Goal: Task Accomplishment & Management: Manage account settings

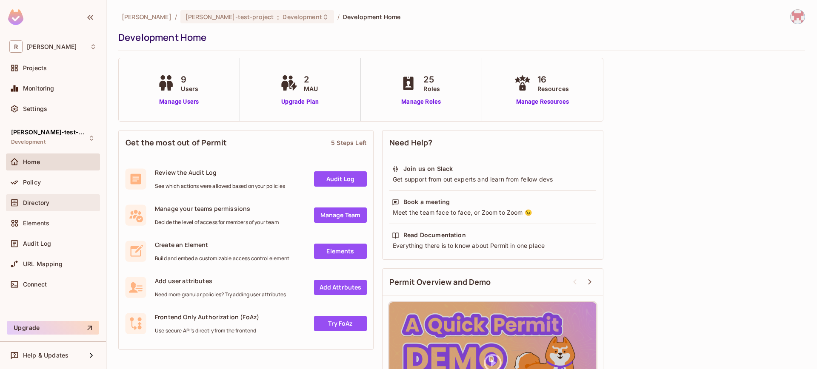
click at [55, 200] on div "Directory" at bounding box center [60, 203] width 74 height 7
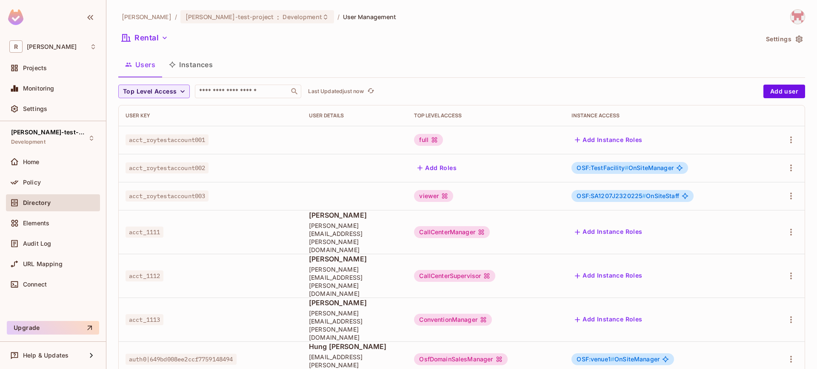
scroll to position [0, 0]
click at [183, 354] on span "auth0|649bd008ee2ccf7759148494" at bounding box center [181, 359] width 111 height 11
drag, startPoint x: 128, startPoint y: 309, endPoint x: 241, endPoint y: 309, distance: 112.4
click at [223, 354] on span "auth0|649bd008ee2ccf7759148494" at bounding box center [181, 359] width 111 height 11
click at [280, 355] on div "auth0|649bd008ee2ccf7759148494" at bounding box center [211, 359] width 170 height 9
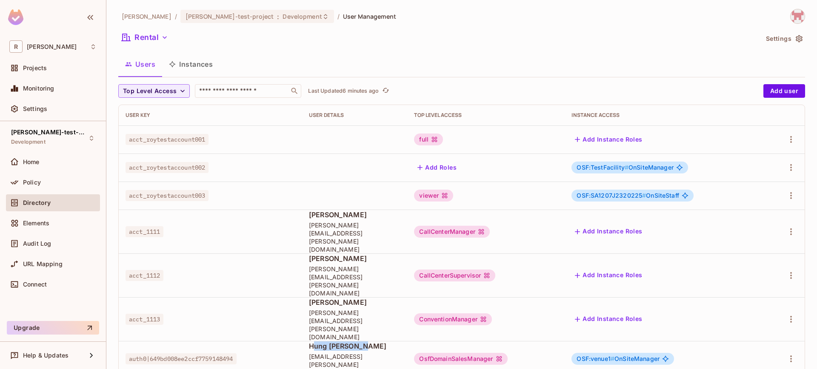
drag, startPoint x: 312, startPoint y: 304, endPoint x: 406, endPoint y: 307, distance: 94.1
click at [401, 342] on span "Hung [PERSON_NAME]" at bounding box center [355, 346] width 92 height 9
click at [298, 341] on td "auth0|649bd008ee2ccf7759148494" at bounding box center [210, 359] width 183 height 36
drag, startPoint x: 129, startPoint y: 309, endPoint x: 238, endPoint y: 311, distance: 109.0
click at [237, 354] on span "auth0|649bd008ee2ccf7759148494" at bounding box center [181, 359] width 111 height 11
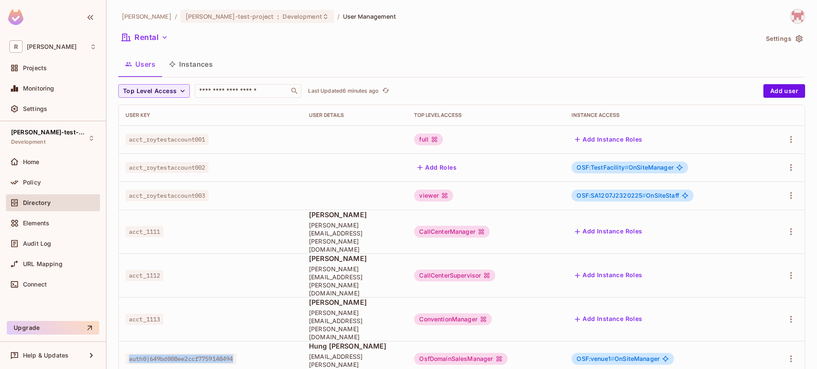
click at [273, 355] on div "auth0|649bd008ee2ccf7759148494" at bounding box center [211, 359] width 170 height 9
drag, startPoint x: 237, startPoint y: 310, endPoint x: 159, endPoint y: 305, distance: 78.5
click at [129, 354] on span "auth0|649bd008ee2ccf7759148494" at bounding box center [181, 359] width 111 height 11
click at [219, 354] on span "auth0|649bd008ee2ccf7759148494" at bounding box center [181, 359] width 111 height 11
drag, startPoint x: 306, startPoint y: 304, endPoint x: 338, endPoint y: 314, distance: 33.3
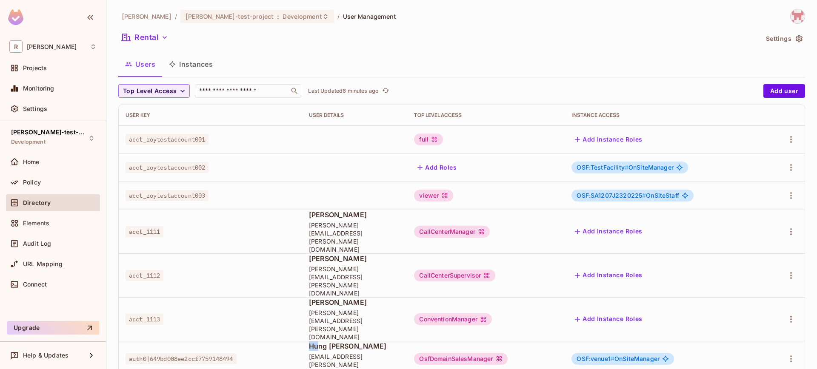
click at [323, 341] on td "[PERSON_NAME] [PERSON_NAME][EMAIL_ADDRESS][DOMAIN_NAME]" at bounding box center [354, 359] width 105 height 36
drag, startPoint x: 338, startPoint y: 314, endPoint x: 299, endPoint y: 314, distance: 39.6
click at [338, 353] on span "[EMAIL_ADDRESS][PERSON_NAME][DOMAIN_NAME]" at bounding box center [355, 365] width 92 height 24
drag, startPoint x: 309, startPoint y: 315, endPoint x: 381, endPoint y: 315, distance: 72.4
click at [381, 353] on span "[EMAIL_ADDRESS][PERSON_NAME][DOMAIN_NAME]" at bounding box center [355, 365] width 92 height 24
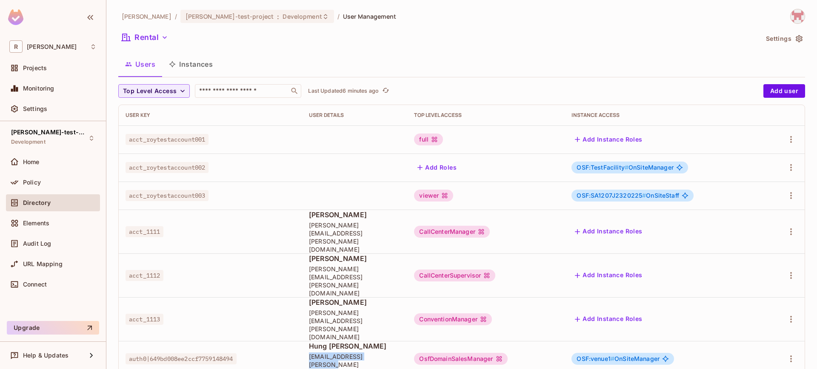
click at [398, 353] on span "[EMAIL_ADDRESS][PERSON_NAME][DOMAIN_NAME]" at bounding box center [355, 365] width 92 height 24
drag, startPoint x: 439, startPoint y: 310, endPoint x: 504, endPoint y: 312, distance: 65.1
click at [504, 353] on div "OsfDomainSalesManager" at bounding box center [460, 359] width 93 height 12
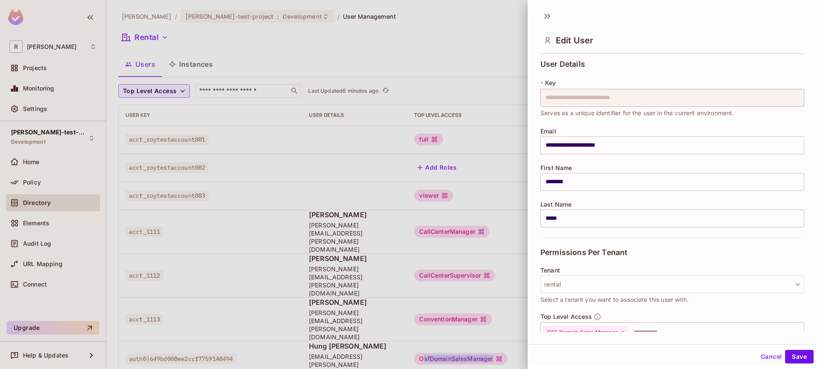
drag, startPoint x: 503, startPoint y: 310, endPoint x: 422, endPoint y: 310, distance: 80.9
click at [433, 309] on div at bounding box center [408, 184] width 817 height 369
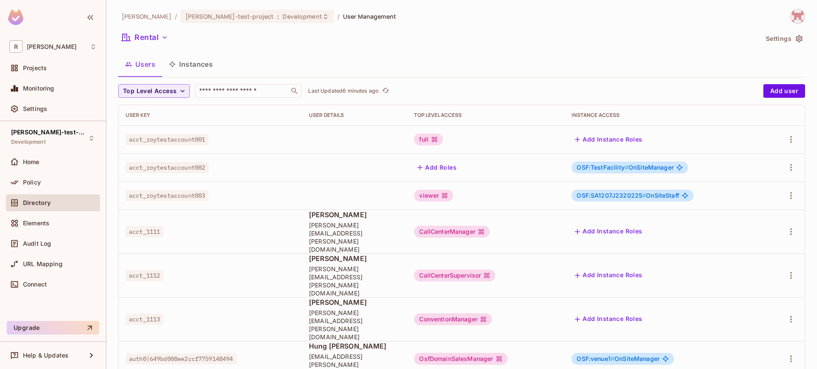
click at [473, 353] on div "OsfDomainSalesManager" at bounding box center [460, 359] width 93 height 12
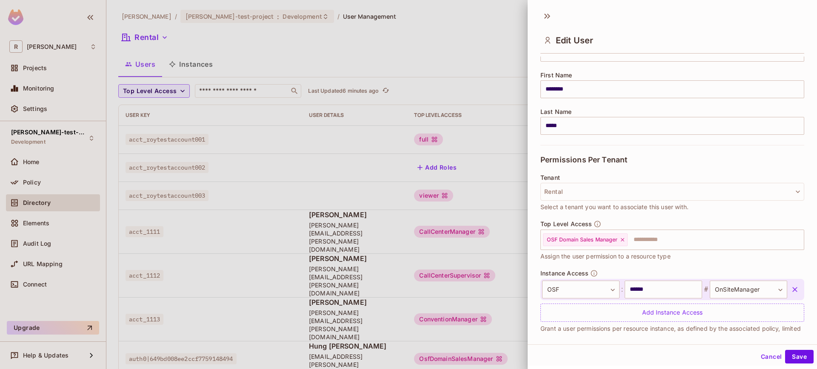
scroll to position [98, 0]
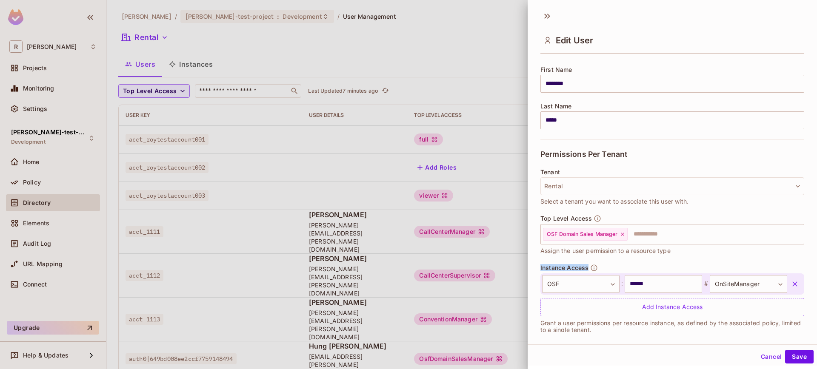
drag, startPoint x: 540, startPoint y: 269, endPoint x: 587, endPoint y: 270, distance: 46.8
click at [587, 270] on span "Instance Access" at bounding box center [565, 268] width 48 height 7
click at [759, 357] on button "Cancel" at bounding box center [772, 357] width 28 height 14
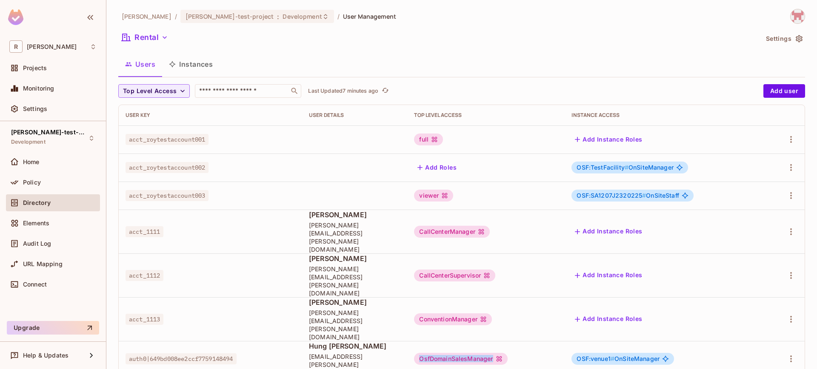
drag, startPoint x: 428, startPoint y: 308, endPoint x: 504, endPoint y: 309, distance: 75.8
click at [504, 353] on div "OsfDomainSalesManager" at bounding box center [460, 359] width 93 height 12
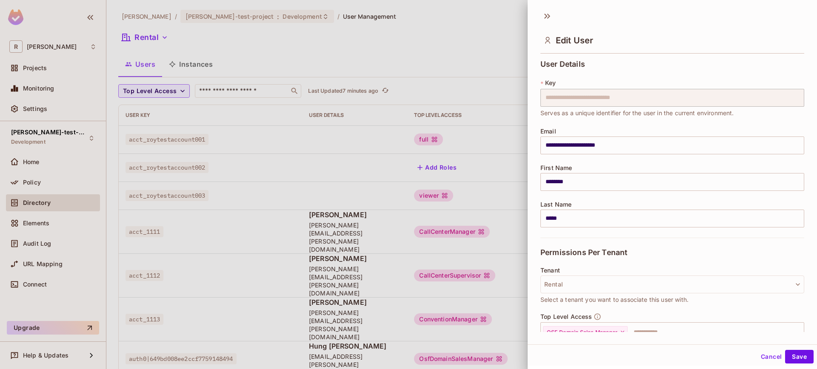
click at [504, 310] on div at bounding box center [408, 184] width 817 height 369
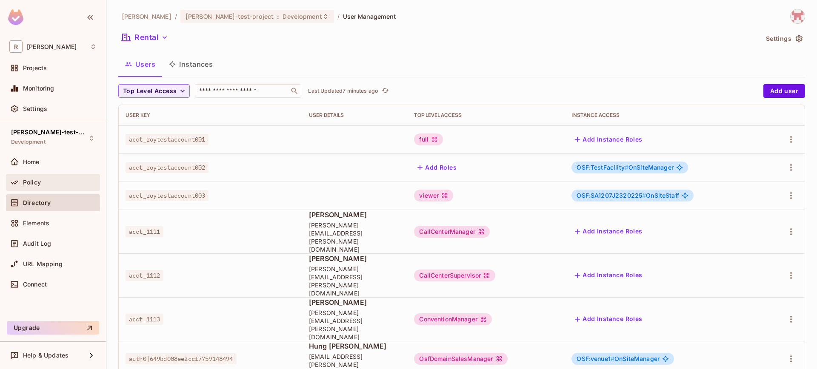
click at [49, 182] on div "Policy" at bounding box center [60, 182] width 74 height 7
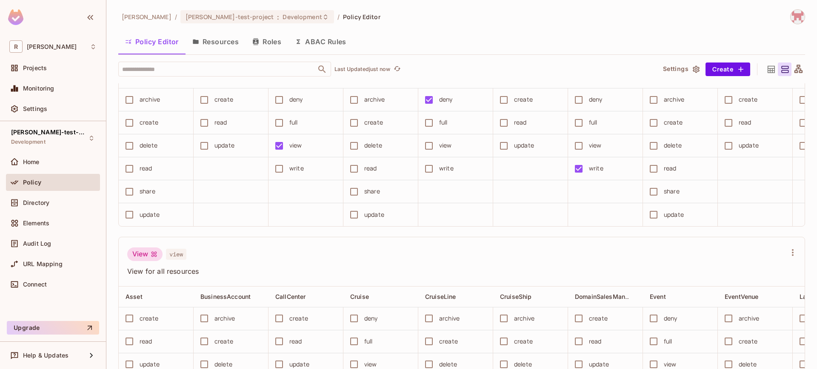
scroll to position [0, 377]
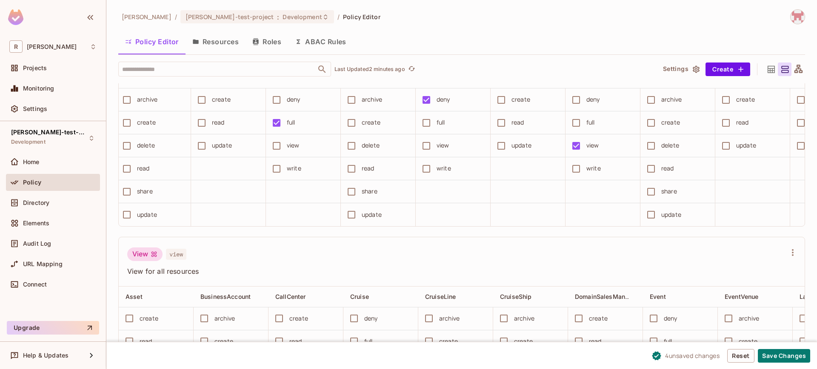
drag, startPoint x: 787, startPoint y: 355, endPoint x: 769, endPoint y: 347, distance: 19.1
click at [787, 355] on button "Save Changes" at bounding box center [784, 356] width 52 height 14
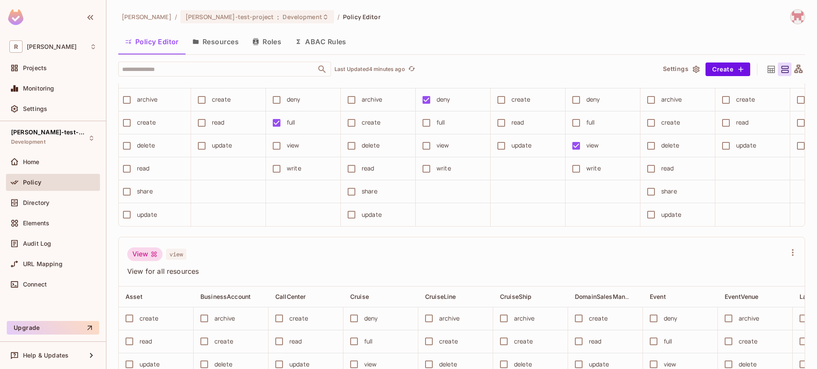
click at [479, 68] on div "OSF Domain Sales Manager OsfDomainSalesManager" at bounding box center [462, 49] width 686 height 37
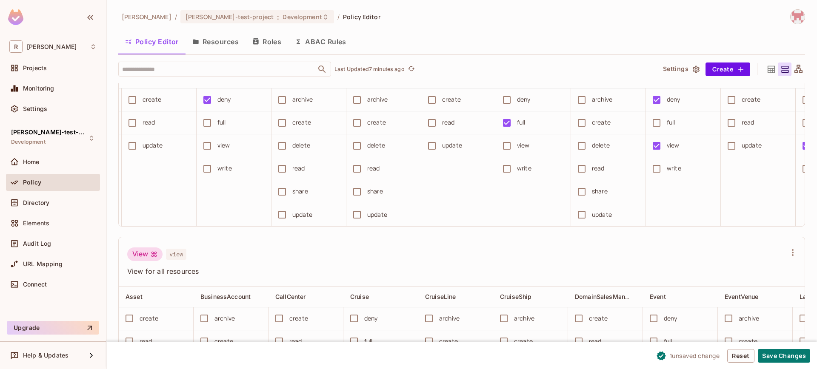
scroll to position [0, 134]
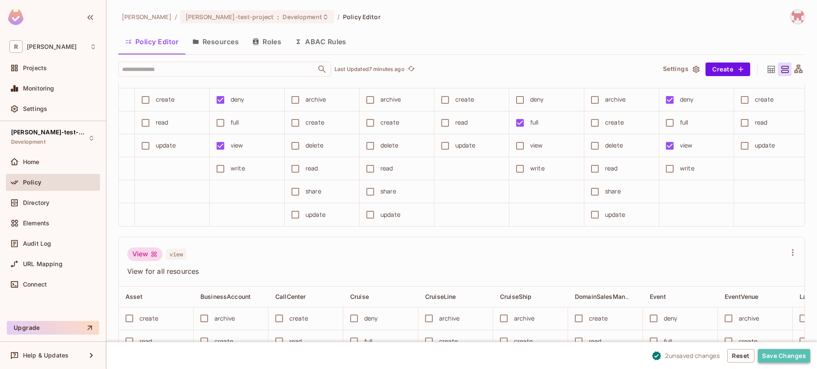
click at [772, 356] on button "Save Changes" at bounding box center [784, 356] width 52 height 14
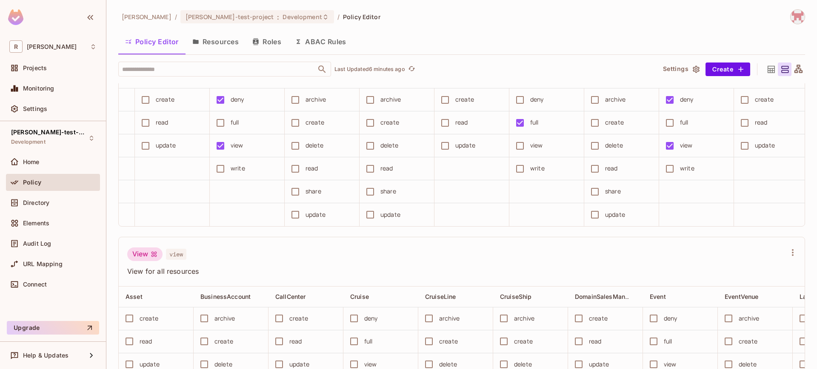
click at [244, 109] on div "deny" at bounding box center [245, 100] width 66 height 18
click at [244, 104] on div "deny" at bounding box center [238, 99] width 14 height 9
click at [242, 104] on div "deny" at bounding box center [238, 99] width 14 height 9
click at [235, 150] on div "view" at bounding box center [237, 145] width 13 height 9
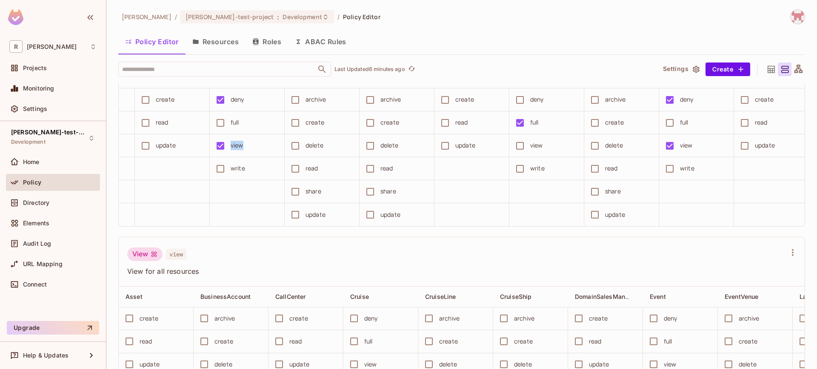
click at [235, 150] on div "view" at bounding box center [237, 145] width 13 height 9
click at [246, 157] on td "view" at bounding box center [247, 146] width 75 height 23
drag, startPoint x: 252, startPoint y: 192, endPoint x: 231, endPoint y: 189, distance: 21.6
click at [231, 155] on div "view" at bounding box center [245, 146] width 66 height 18
click at [257, 155] on div "view" at bounding box center [245, 146] width 66 height 18
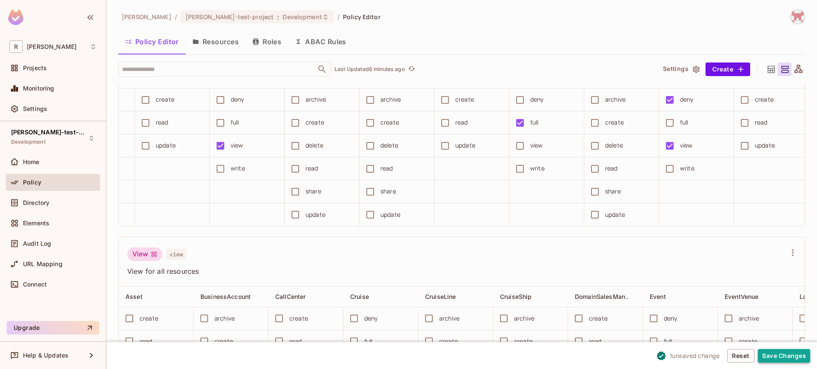
click at [781, 350] on button "Save Changes" at bounding box center [784, 356] width 52 height 14
click at [778, 355] on button "Save Changes" at bounding box center [784, 356] width 52 height 14
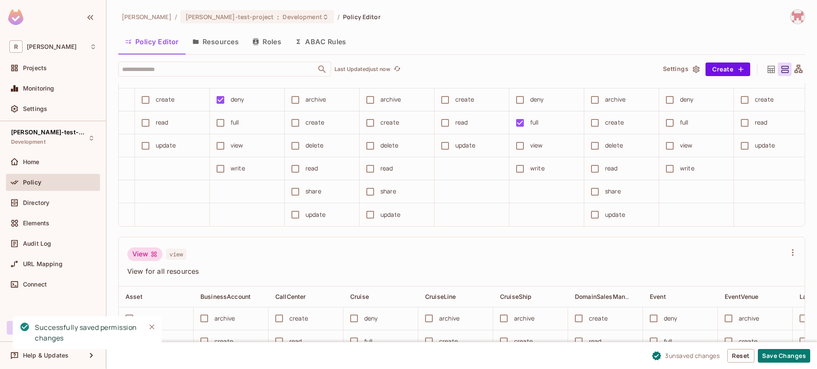
click at [684, 104] on div "deny" at bounding box center [687, 99] width 14 height 9
click at [682, 104] on div "deny" at bounding box center [687, 99] width 14 height 9
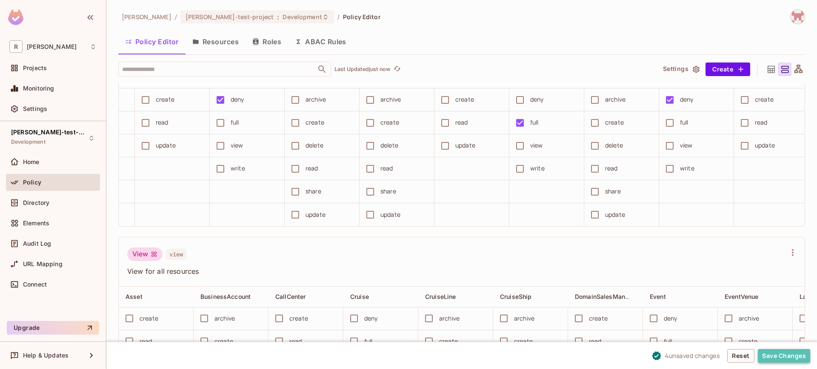
click at [785, 352] on button "Save Changes" at bounding box center [784, 356] width 52 height 14
click at [782, 361] on button "Save Changes" at bounding box center [784, 356] width 52 height 14
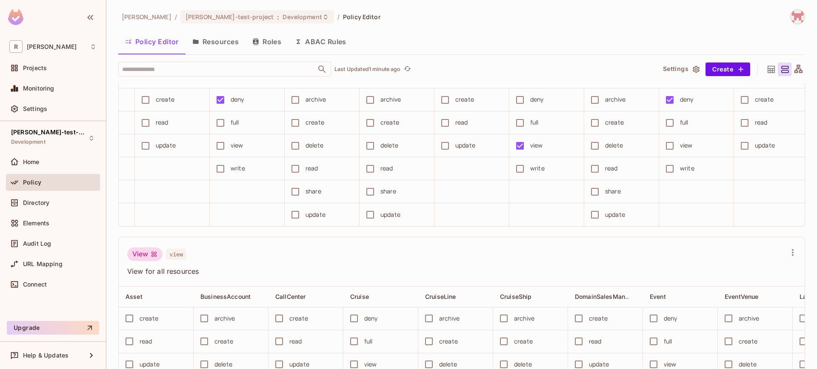
click at [359, 83] on div "​ Last Updated 1 minute ago Settings Create admin admin Asset BusinessAccount C…" at bounding box center [461, 216] width 687 height 308
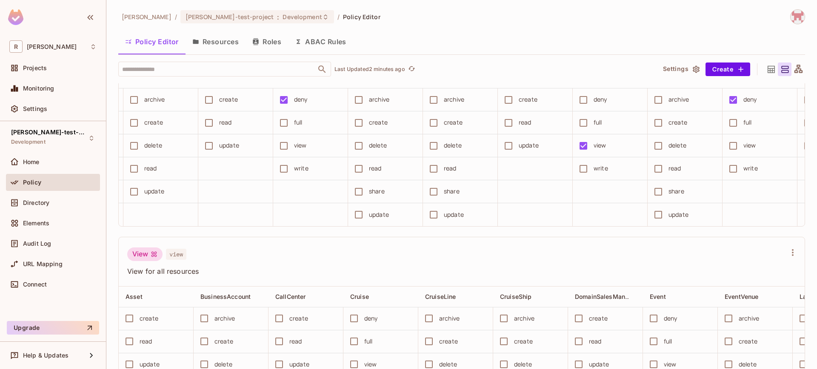
scroll to position [0, 69]
click at [298, 104] on div "deny" at bounding box center [302, 99] width 14 height 9
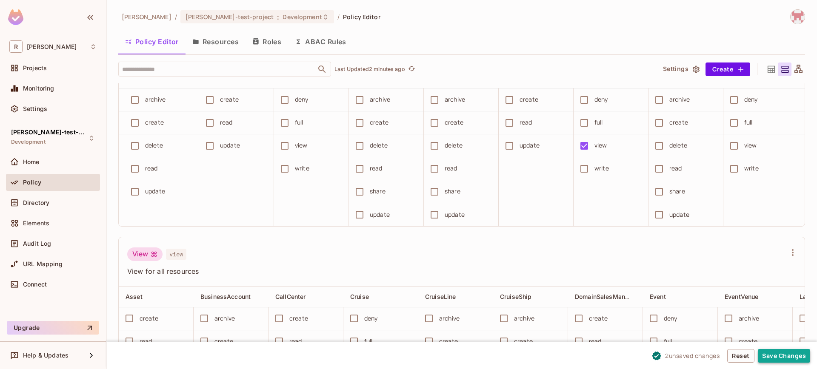
click at [799, 353] on button "Save Changes" at bounding box center [784, 356] width 52 height 14
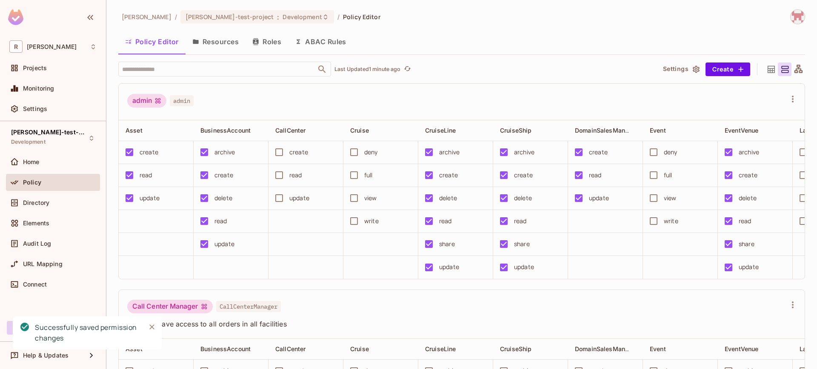
scroll to position [0, 69]
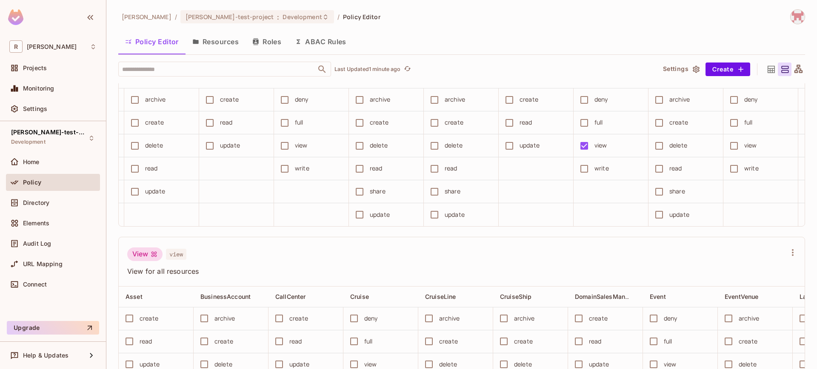
drag, startPoint x: 298, startPoint y: 145, endPoint x: 328, endPoint y: 140, distance: 31.0
click at [328, 109] on div "deny" at bounding box center [309, 100] width 66 height 18
click at [324, 109] on div "deny" at bounding box center [309, 100] width 66 height 18
click at [293, 109] on div "deny" at bounding box center [309, 100] width 66 height 18
drag, startPoint x: 767, startPoint y: 144, endPoint x: 745, endPoint y: 143, distance: 21.7
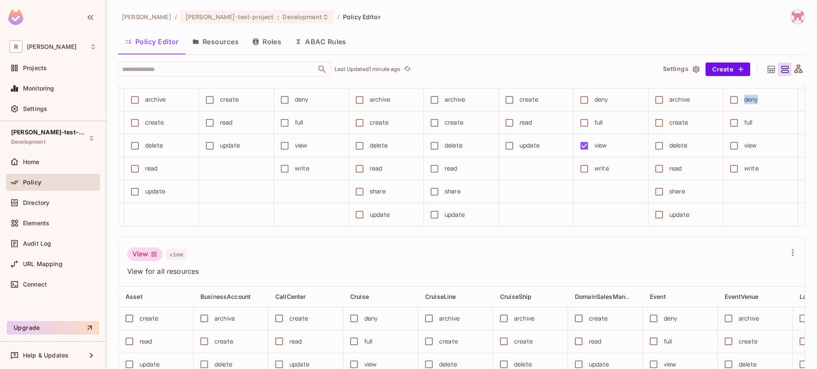
click at [745, 109] on div "deny" at bounding box center [758, 100] width 66 height 18
click at [765, 109] on div "deny" at bounding box center [758, 100] width 66 height 18
click at [753, 104] on div "deny" at bounding box center [751, 99] width 14 height 9
click at [716, 57] on div "OSF Domain Sales Manager OsfDomainSalesManager" at bounding box center [456, 49] width 659 height 16
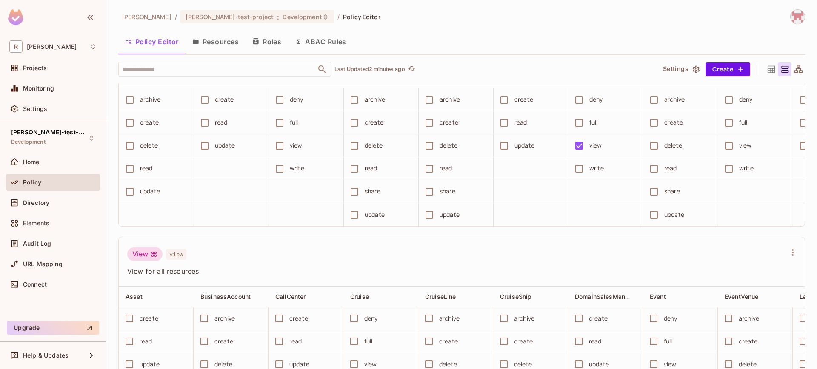
scroll to position [0, 0]
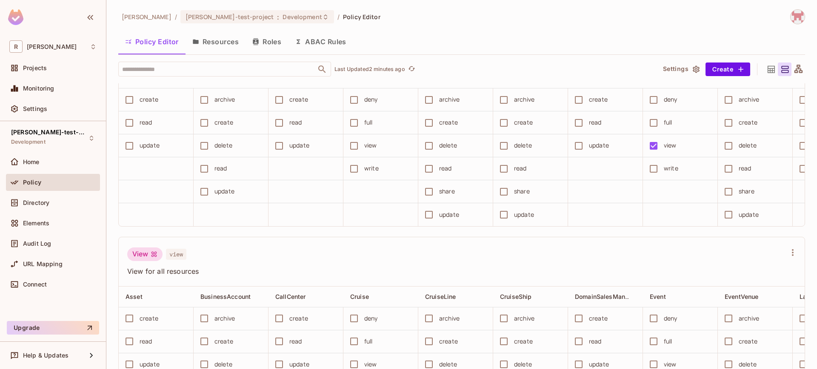
click at [218, 41] on button "Resources" at bounding box center [216, 41] width 60 height 21
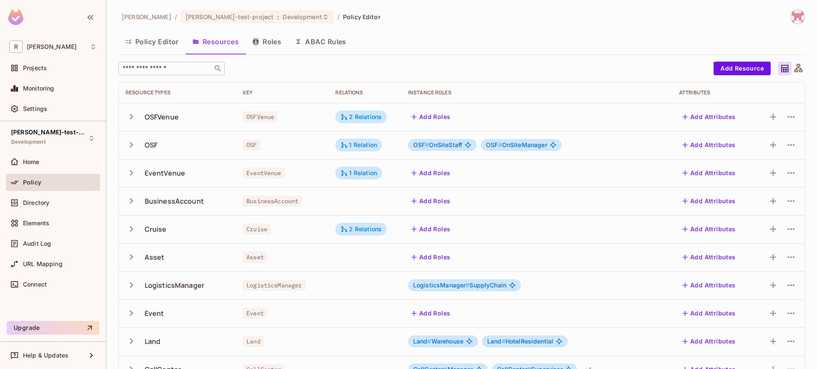
click at [157, 70] on input "text" at bounding box center [165, 68] width 89 height 9
click at [135, 146] on icon "button" at bounding box center [131, 144] width 11 height 11
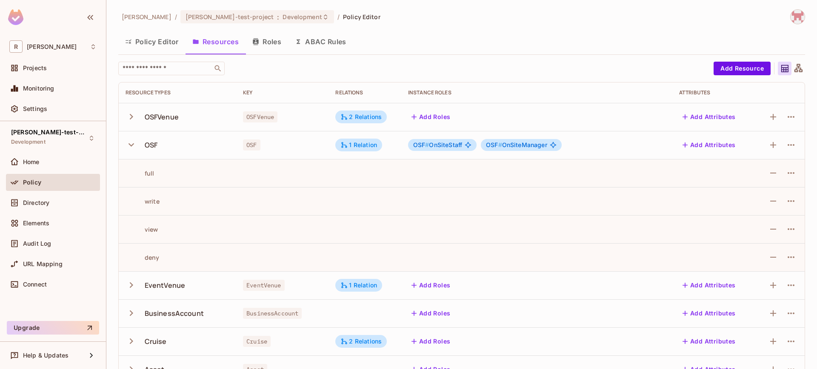
click at [135, 146] on icon "button" at bounding box center [131, 144] width 11 height 11
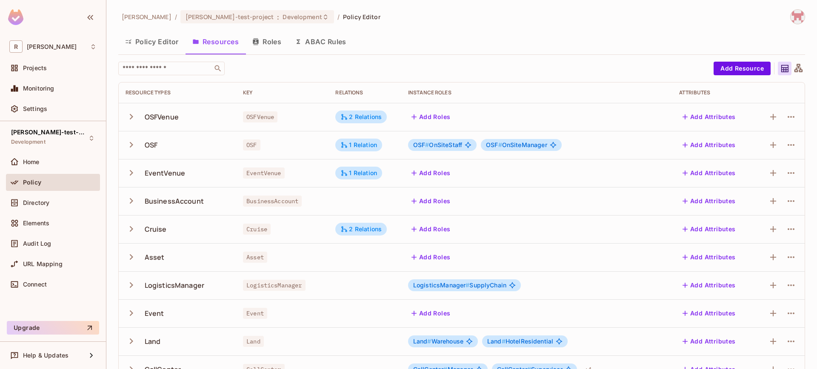
click at [132, 116] on icon "button" at bounding box center [131, 116] width 11 height 11
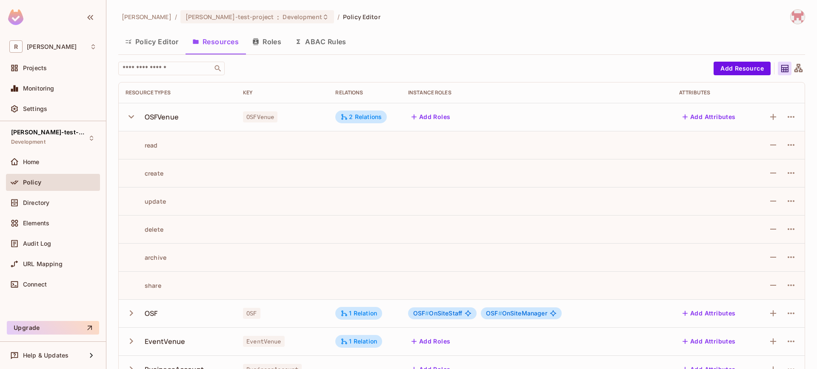
click at [132, 116] on icon "button" at bounding box center [131, 116] width 11 height 11
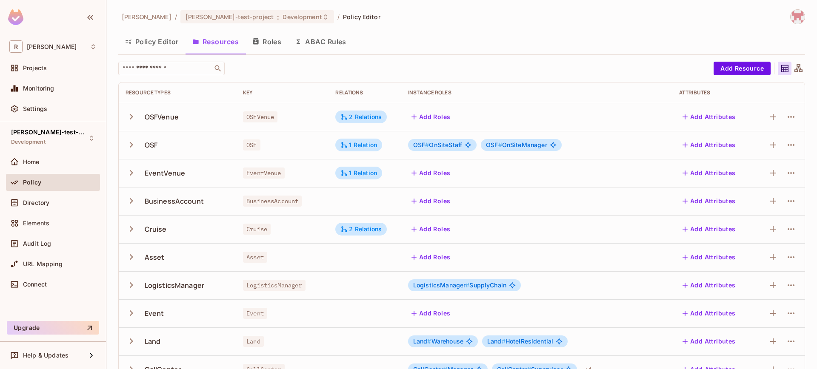
click at [275, 44] on button "Roles" at bounding box center [267, 41] width 43 height 21
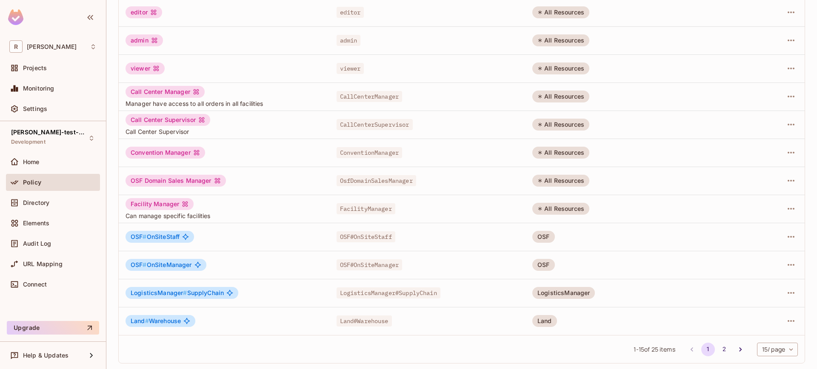
scroll to position [189, 0]
click at [192, 179] on div "OSF Domain Sales Manager" at bounding box center [176, 181] width 100 height 12
click at [380, 179] on span "OsfDomainSalesManager" at bounding box center [377, 181] width 80 height 11
click at [194, 177] on div "OSF Domain Sales Manager" at bounding box center [176, 181] width 100 height 12
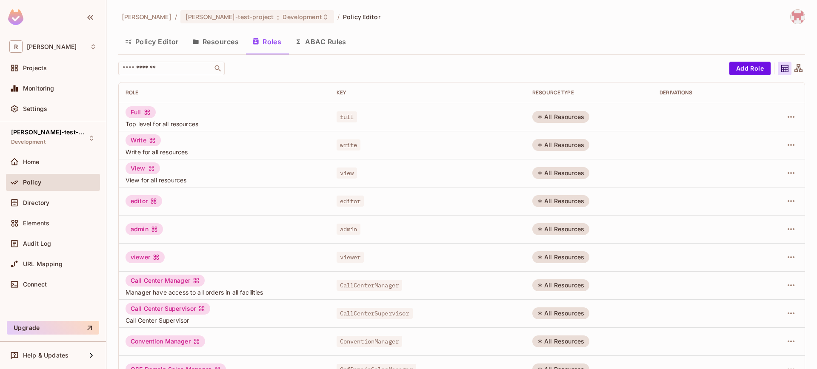
scroll to position [190, 0]
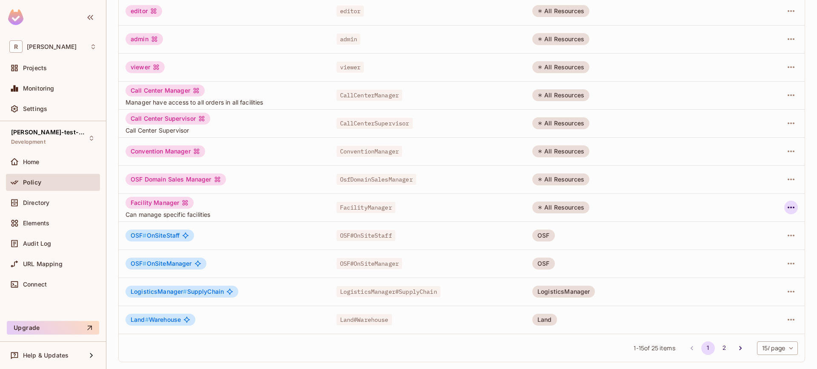
click at [786, 206] on icon "button" at bounding box center [791, 208] width 10 height 10
click at [750, 223] on div "Edit Role" at bounding box center [747, 227] width 26 height 9
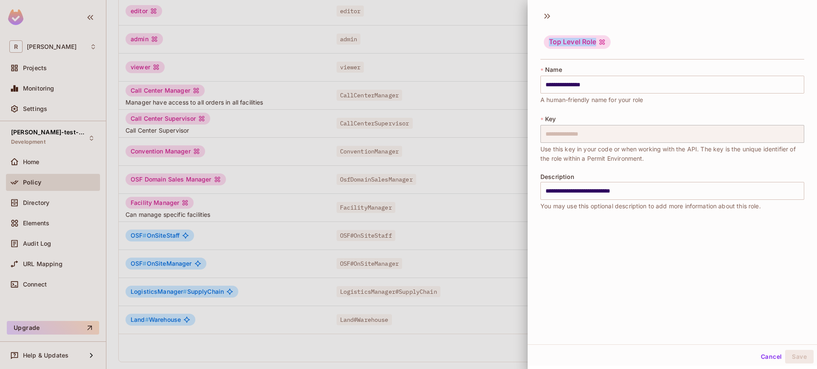
drag, startPoint x: 544, startPoint y: 36, endPoint x: 607, endPoint y: 40, distance: 62.3
click at [607, 40] on span "Top Level Role" at bounding box center [577, 43] width 67 height 16
drag, startPoint x: 618, startPoint y: 87, endPoint x: 597, endPoint y: 98, distance: 24.2
click at [619, 87] on input "**********" at bounding box center [673, 85] width 264 height 18
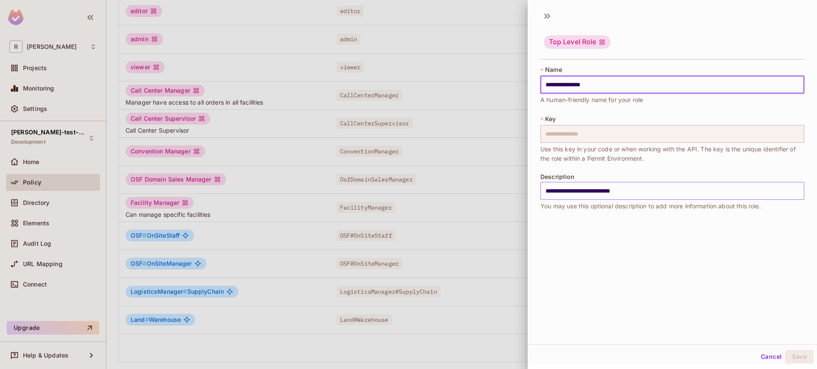
click at [577, 183] on input "**********" at bounding box center [673, 191] width 264 height 18
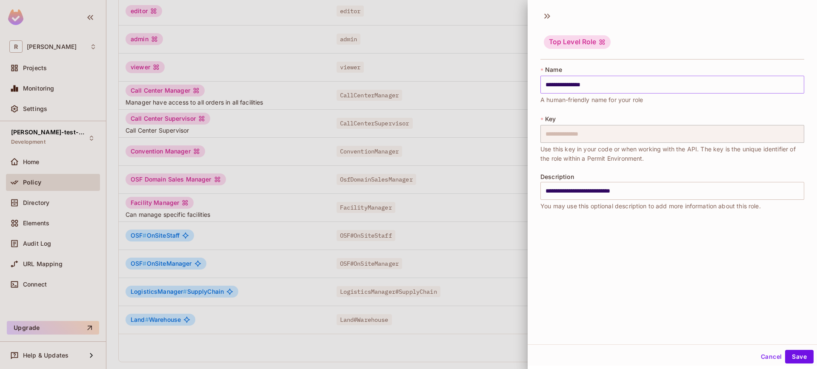
click at [581, 66] on div "**********" at bounding box center [673, 85] width 264 height 39
click at [599, 175] on div "**********" at bounding box center [673, 192] width 264 height 37
click at [605, 220] on div "**********" at bounding box center [673, 144] width 264 height 156
click at [620, 263] on div "**********" at bounding box center [672, 175] width 289 height 339
click at [776, 362] on button "Cancel" at bounding box center [772, 357] width 28 height 14
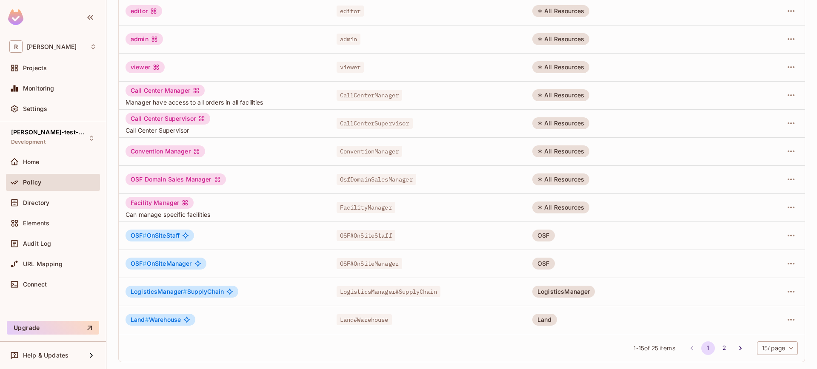
click at [212, 175] on div "OSF Domain Sales Manager" at bounding box center [176, 180] width 100 height 12
click at [215, 176] on icon at bounding box center [217, 179] width 7 height 7
click at [223, 184] on div "OSF Domain Sales Manager" at bounding box center [176, 180] width 100 height 12
click at [232, 180] on div "OSF Domain Sales Manager" at bounding box center [225, 180] width 198 height 12
click at [132, 177] on div "OSF Domain Sales Manager" at bounding box center [176, 180] width 100 height 12
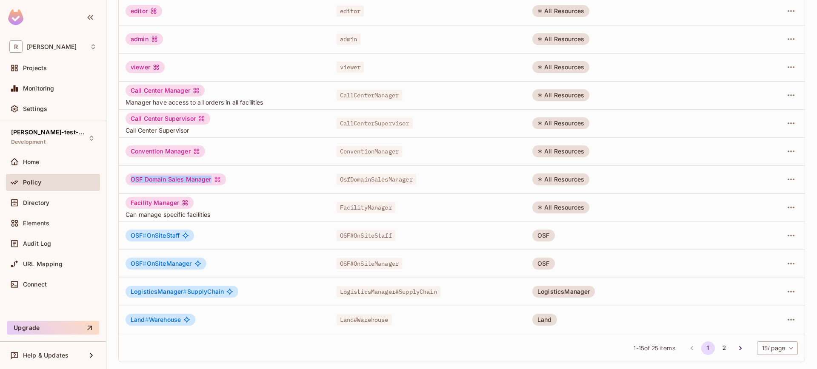
drag, startPoint x: 132, startPoint y: 178, endPoint x: 212, endPoint y: 181, distance: 80.5
click at [212, 181] on div "OSF Domain Sales Manager" at bounding box center [176, 180] width 100 height 12
click at [303, 182] on div "OSF Domain Sales Manager" at bounding box center [225, 180] width 198 height 12
click at [367, 237] on span "OSF#OnSiteStaff" at bounding box center [366, 235] width 59 height 11
click at [166, 232] on span "OSF # OnSiteStaff" at bounding box center [155, 235] width 49 height 7
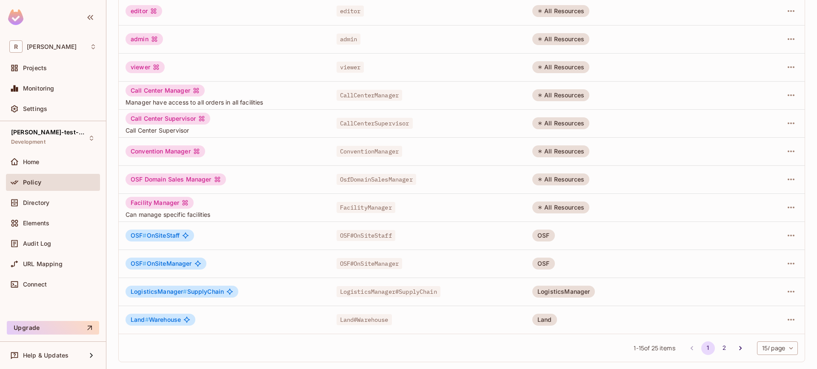
click at [597, 236] on td "OSF" at bounding box center [589, 236] width 127 height 28
click at [790, 236] on button "button" at bounding box center [792, 236] width 14 height 14
click at [750, 254] on div "Edit Role" at bounding box center [747, 255] width 26 height 9
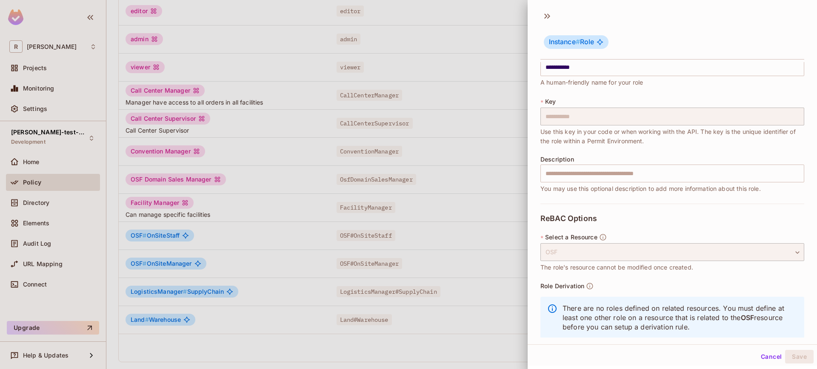
scroll to position [34, 0]
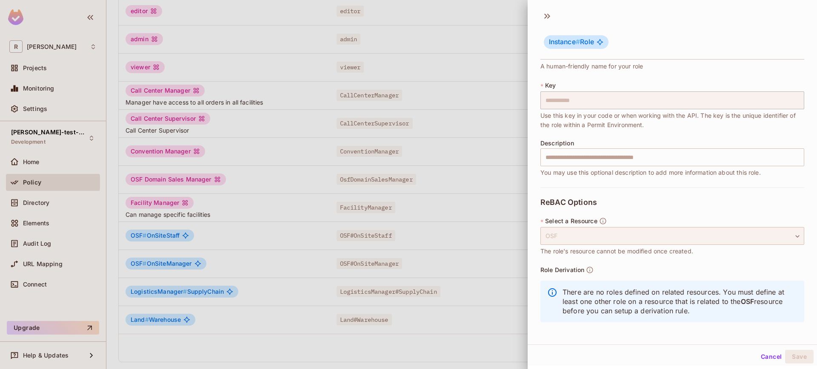
click at [628, 239] on div "OSF" at bounding box center [673, 236] width 264 height 18
click at [759, 352] on button "Cancel" at bounding box center [772, 356] width 28 height 14
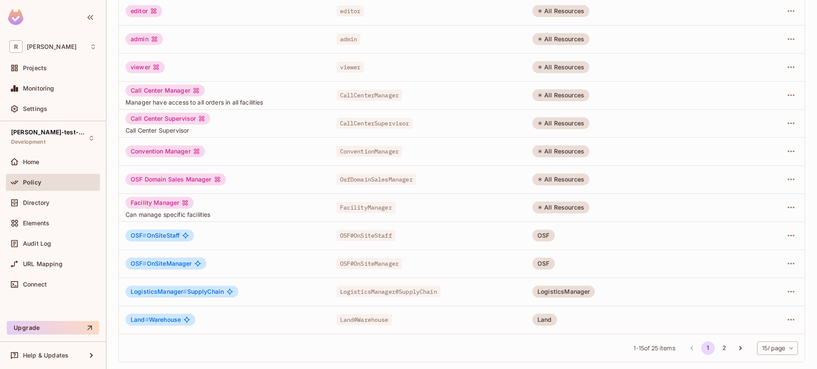
click at [544, 202] on div "All Resources" at bounding box center [561, 208] width 57 height 12
click at [544, 203] on div "All Resources" at bounding box center [561, 208] width 57 height 12
click at [558, 213] on div "All Resources" at bounding box center [561, 208] width 57 height 12
click at [201, 174] on div "OSF Domain Sales Manager" at bounding box center [176, 180] width 100 height 12
click at [789, 183] on icon "button" at bounding box center [791, 180] width 10 height 10
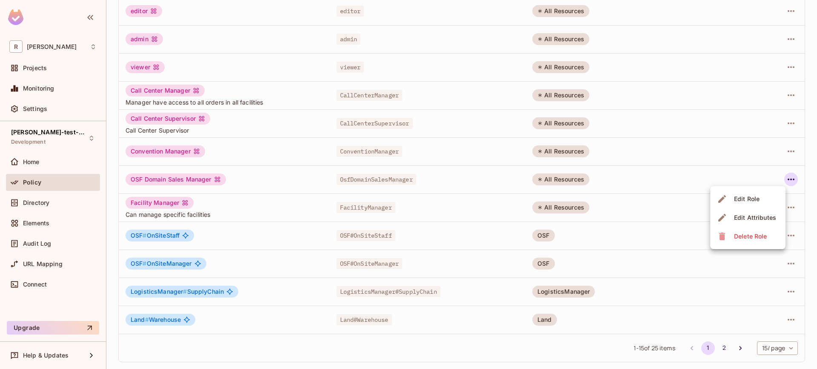
click at [172, 172] on div at bounding box center [408, 184] width 817 height 369
drag, startPoint x: 129, startPoint y: 179, endPoint x: 215, endPoint y: 179, distance: 86.8
click at [215, 180] on div "OSF Domain Sales Manager" at bounding box center [176, 180] width 100 height 12
click at [286, 175] on div "OSF Domain Sales Manager" at bounding box center [225, 180] width 198 height 12
click at [786, 181] on icon "button" at bounding box center [791, 180] width 10 height 10
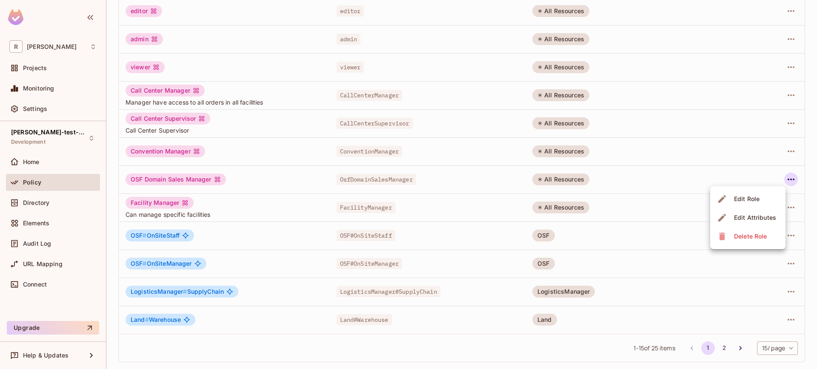
click at [753, 201] on div "Edit Role" at bounding box center [747, 199] width 26 height 9
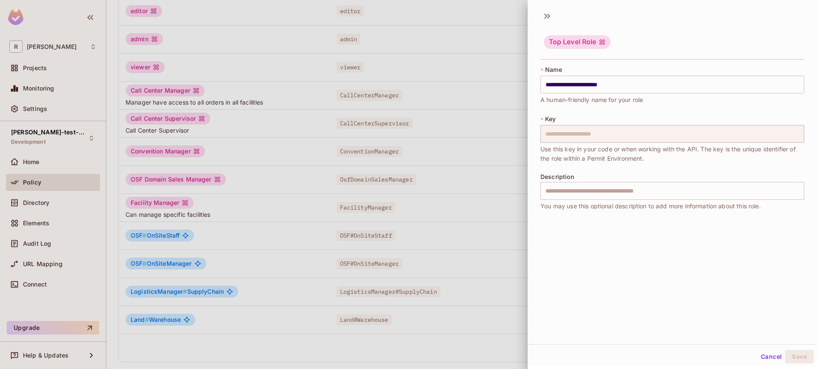
click at [756, 347] on div "Cancel Save" at bounding box center [672, 357] width 289 height 20
click at [759, 350] on button "Cancel" at bounding box center [772, 357] width 28 height 14
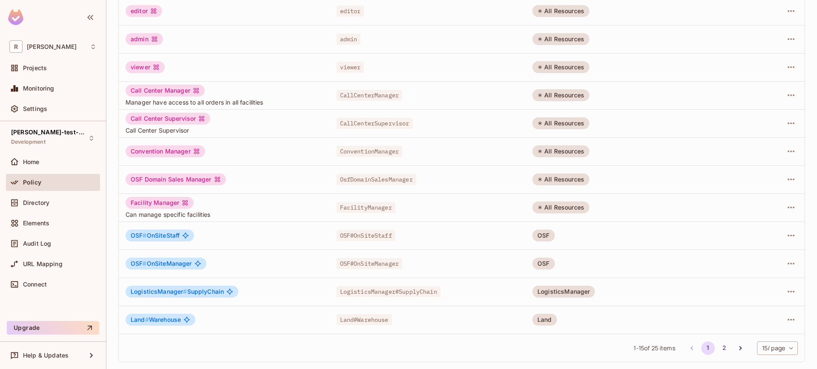
click at [37, 180] on span "Policy" at bounding box center [32, 182] width 18 height 7
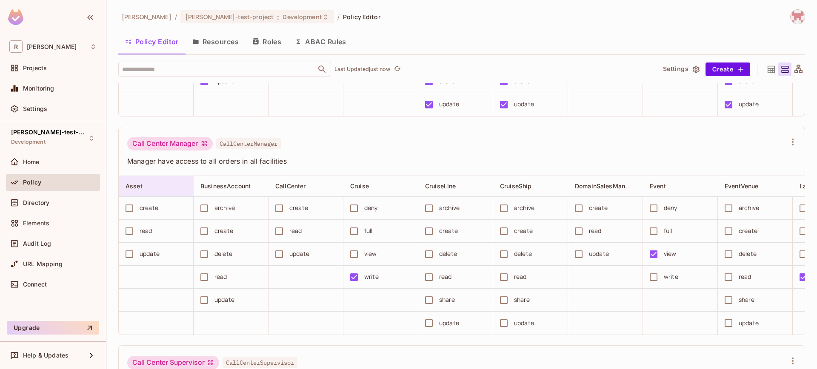
scroll to position [166, 0]
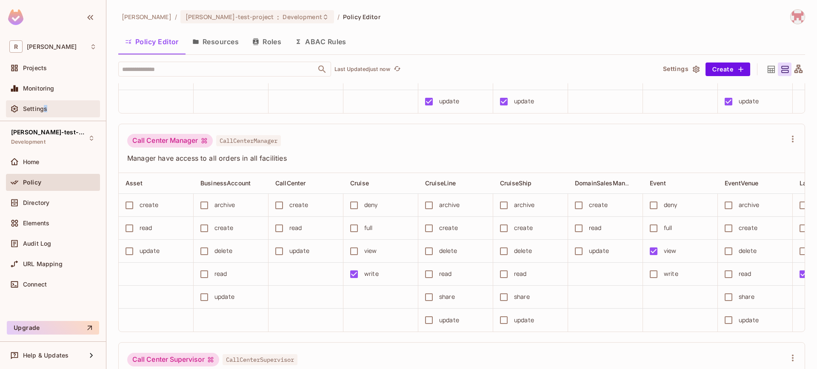
click at [45, 112] on span "Settings" at bounding box center [35, 109] width 24 height 7
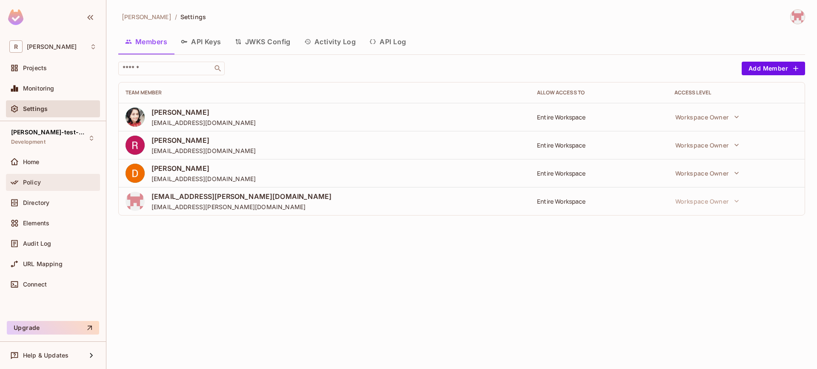
click at [55, 189] on div "Policy" at bounding box center [53, 182] width 94 height 17
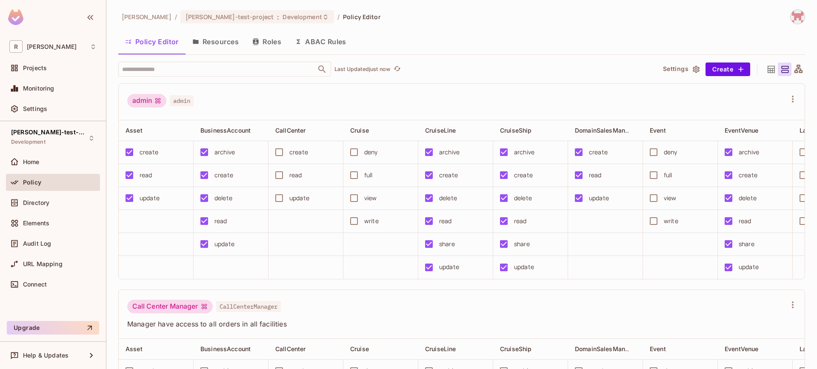
click at [222, 46] on button "Resources" at bounding box center [216, 41] width 60 height 21
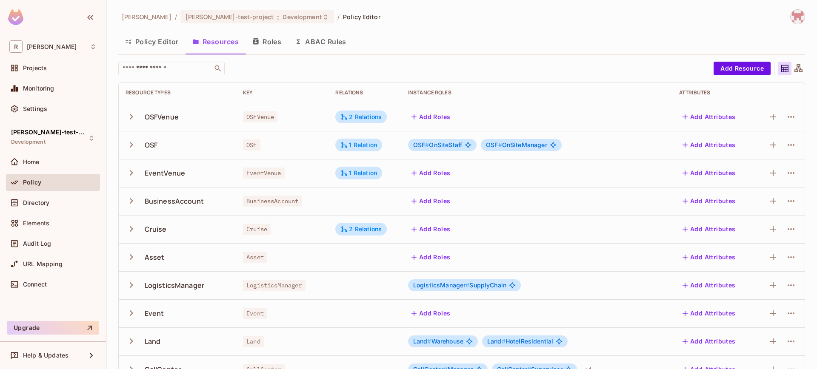
click at [135, 137] on button "button" at bounding box center [133, 145] width 15 height 18
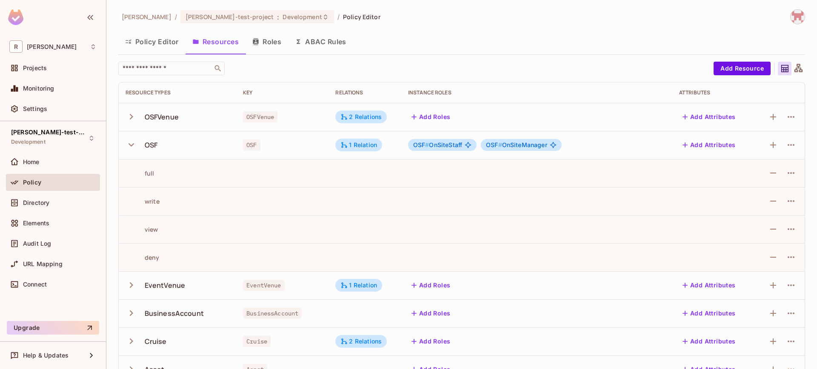
click at [132, 143] on icon "button" at bounding box center [131, 144] width 11 height 11
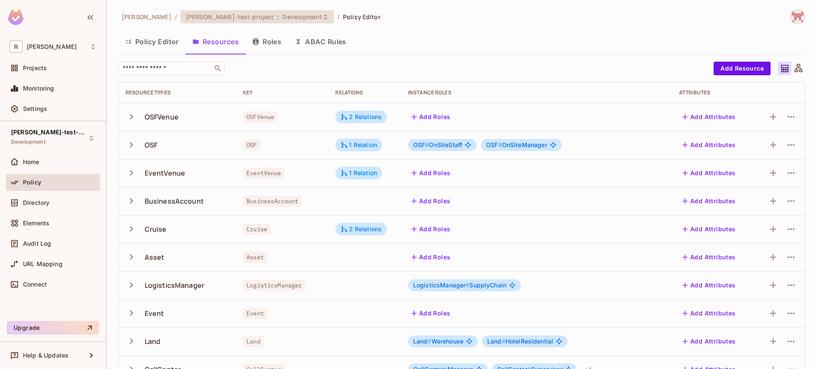
click at [283, 19] on span "Development" at bounding box center [302, 17] width 39 height 8
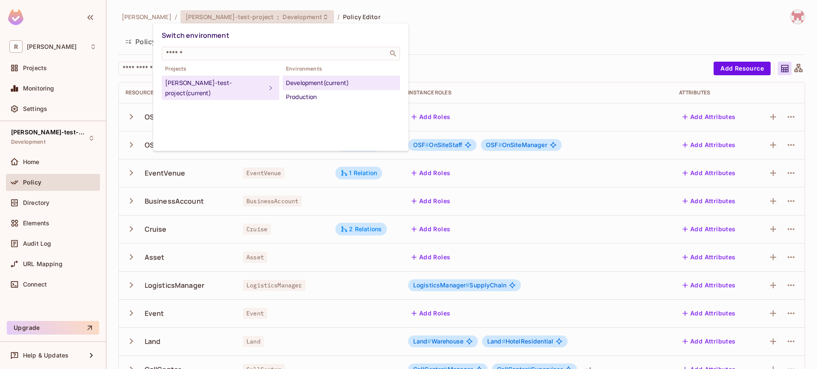
click at [498, 46] on div at bounding box center [408, 184] width 817 height 369
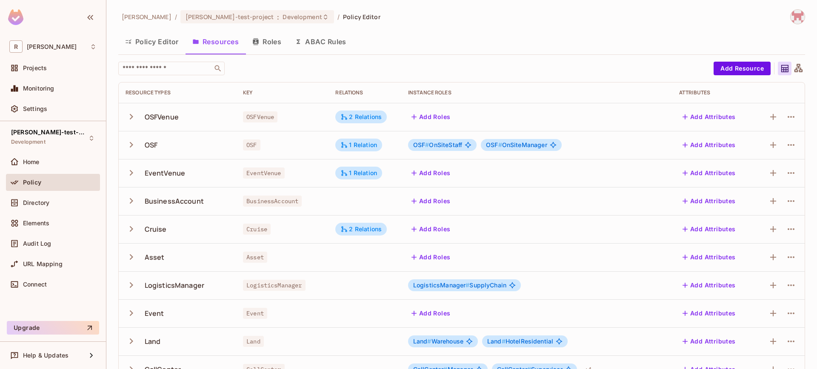
click at [131, 143] on icon "button" at bounding box center [131, 145] width 3 height 6
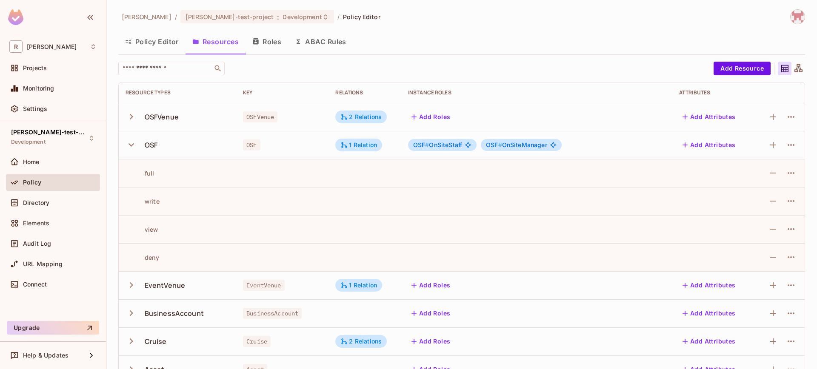
click at [131, 143] on icon "button" at bounding box center [131, 144] width 11 height 11
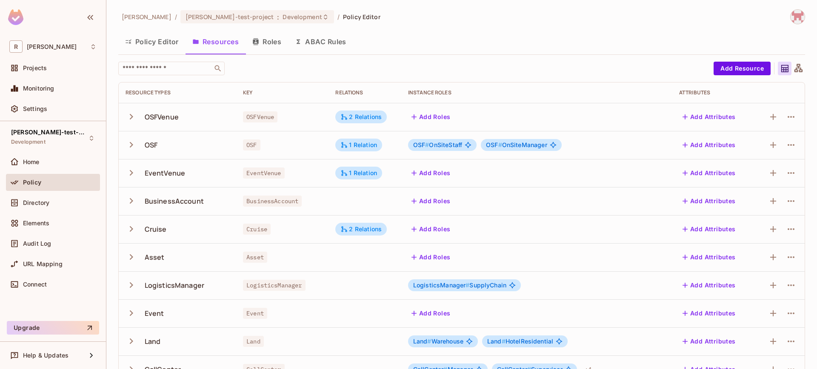
click at [129, 142] on icon "button" at bounding box center [131, 144] width 11 height 11
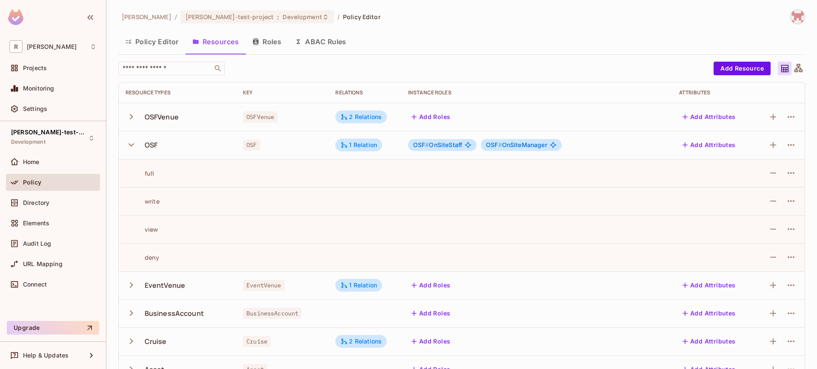
click at [129, 142] on icon "button" at bounding box center [131, 144] width 11 height 11
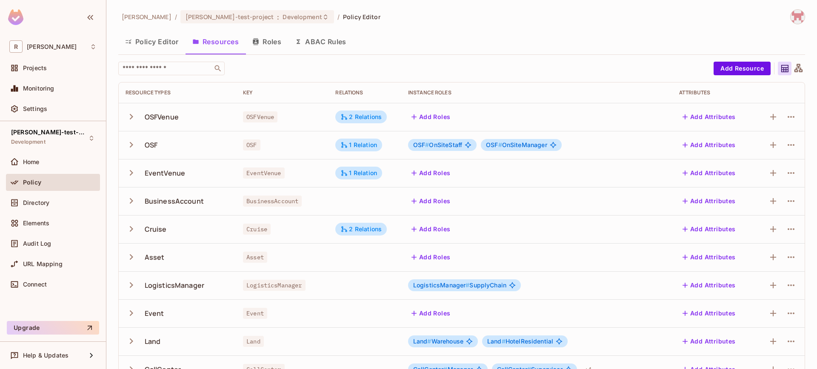
click at [129, 142] on icon "button" at bounding box center [131, 144] width 11 height 11
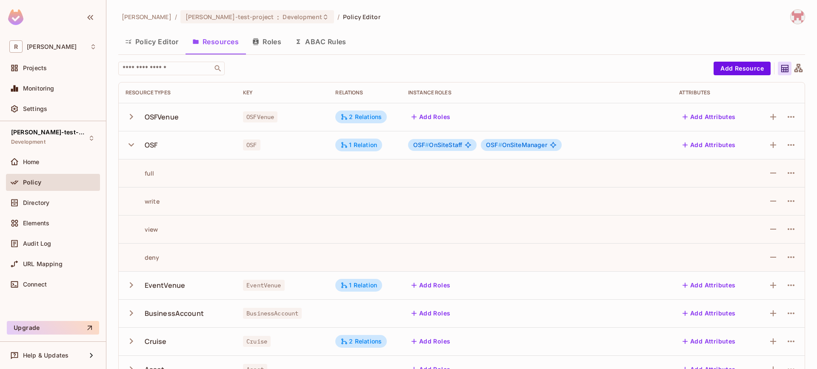
click at [136, 143] on icon "button" at bounding box center [131, 144] width 11 height 11
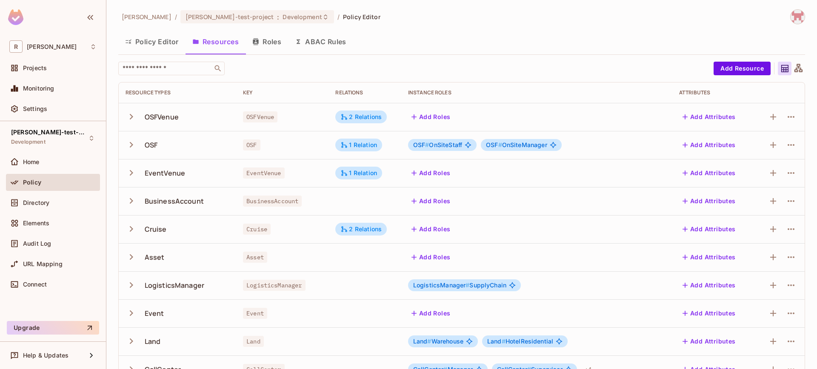
click at [258, 46] on button "Roles" at bounding box center [267, 41] width 43 height 21
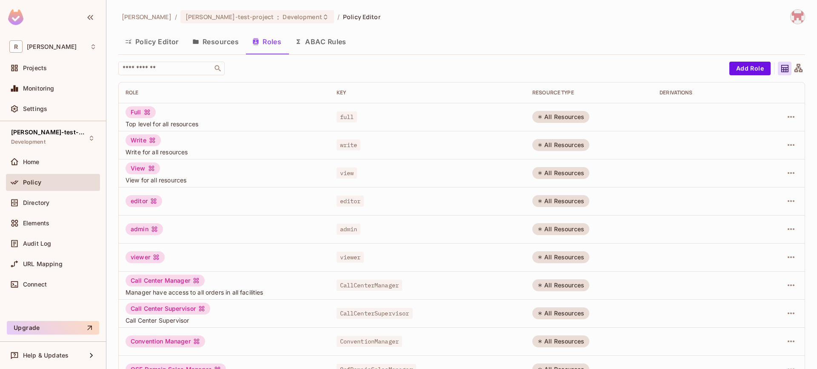
drag, startPoint x: 546, startPoint y: 116, endPoint x: 603, endPoint y: 114, distance: 57.1
click at [603, 114] on td "All Resources" at bounding box center [589, 117] width 127 height 28
click at [578, 122] on div "All Resources" at bounding box center [561, 117] width 57 height 12
click at [579, 121] on div "All Resources" at bounding box center [561, 117] width 57 height 12
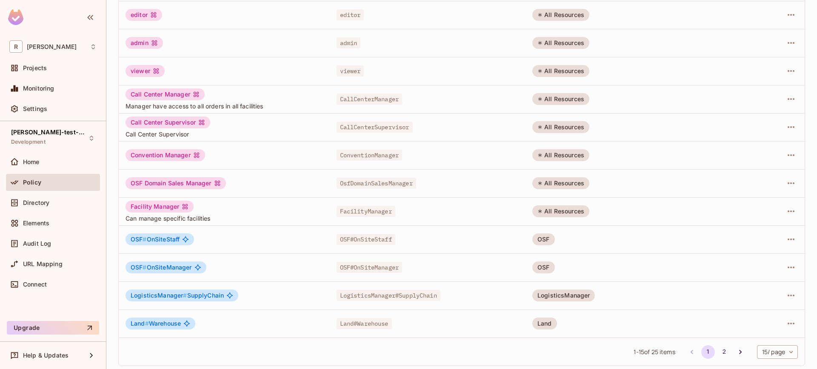
scroll to position [190, 0]
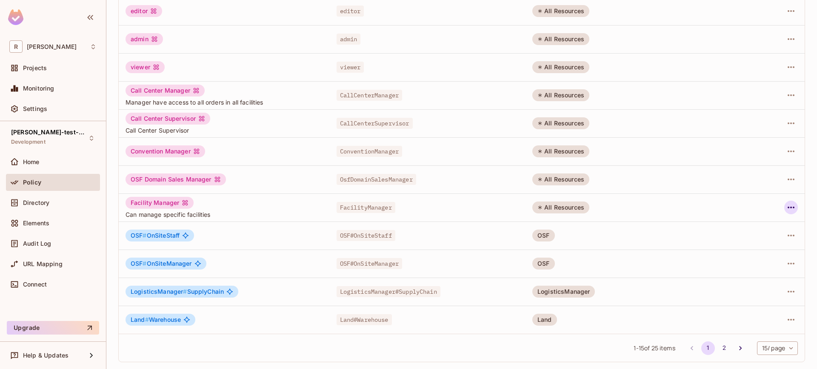
click at [786, 209] on icon "button" at bounding box center [791, 208] width 10 height 10
click at [781, 209] on div at bounding box center [408, 184] width 817 height 369
drag, startPoint x: 556, startPoint y: 209, endPoint x: 546, endPoint y: 208, distance: 10.3
click at [556, 209] on div "All Resources" at bounding box center [561, 208] width 57 height 12
click at [538, 206] on icon at bounding box center [539, 208] width 3 height 4
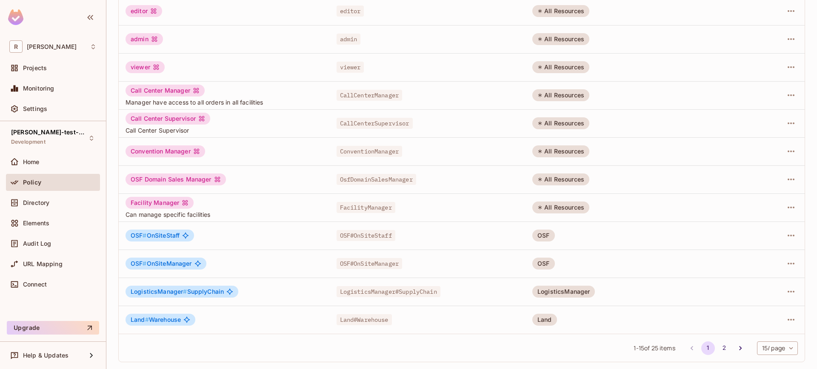
drag, startPoint x: 539, startPoint y: 207, endPoint x: 584, endPoint y: 208, distance: 44.7
click at [583, 208] on div "All Resources" at bounding box center [561, 208] width 57 height 12
click at [584, 208] on div "All Resources" at bounding box center [561, 208] width 57 height 12
click at [554, 182] on div "All Resources" at bounding box center [561, 180] width 57 height 12
click at [554, 183] on div "All Resources" at bounding box center [561, 180] width 57 height 12
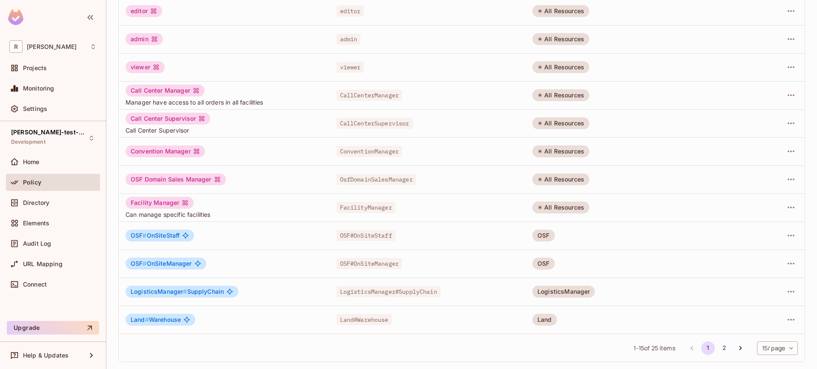
click at [549, 181] on div "All Resources" at bounding box center [561, 180] width 57 height 12
drag, startPoint x: 545, startPoint y: 180, endPoint x: 583, endPoint y: 181, distance: 38.3
click at [582, 181] on div "All Resources" at bounding box center [561, 180] width 57 height 12
click at [583, 181] on div "All Resources" at bounding box center [561, 180] width 57 height 12
click at [777, 235] on div at bounding box center [782, 236] width 32 height 14
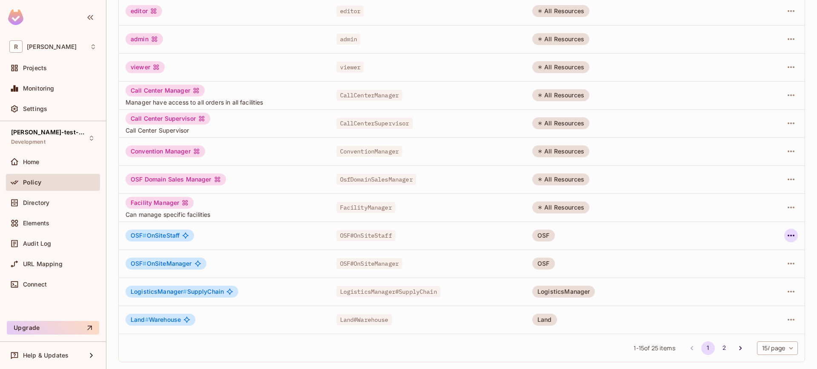
click at [786, 236] on icon "button" at bounding box center [791, 236] width 10 height 10
click at [507, 219] on div at bounding box center [408, 184] width 817 height 369
click at [540, 233] on div "Edit Role Edit Attributes Delete Role" at bounding box center [408, 184] width 817 height 369
drag, startPoint x: 538, startPoint y: 236, endPoint x: 559, endPoint y: 236, distance: 21.7
click at [559, 236] on td "OSF" at bounding box center [589, 236] width 127 height 28
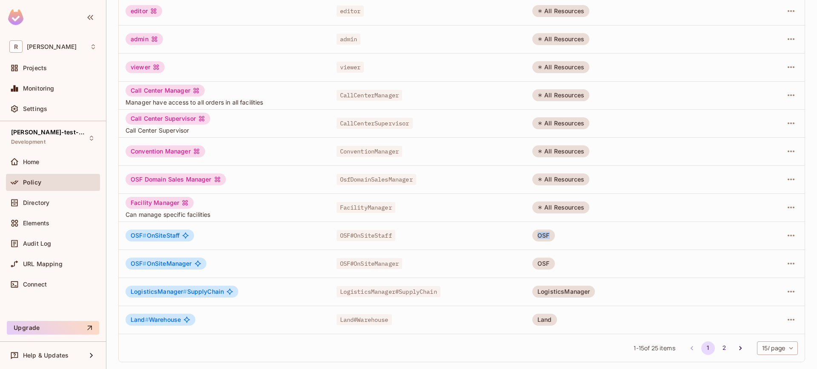
click at [550, 236] on div "OSF" at bounding box center [544, 236] width 22 height 12
drag, startPoint x: 540, startPoint y: 234, endPoint x: 547, endPoint y: 235, distance: 6.9
click at [545, 235] on div "OSF" at bounding box center [544, 236] width 22 height 12
click at [547, 235] on div "OSF" at bounding box center [544, 236] width 22 height 12
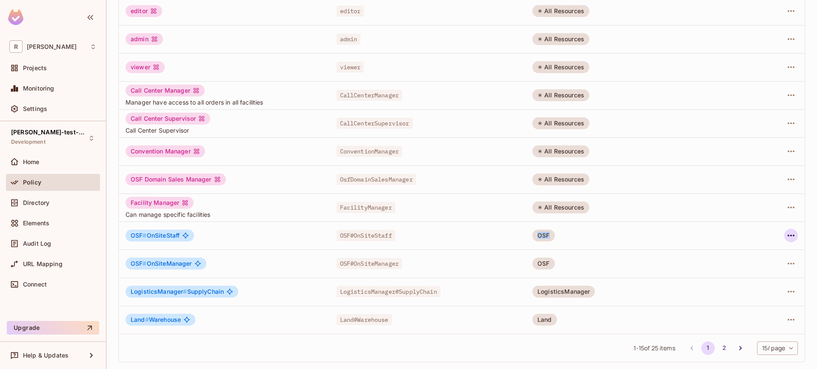
click at [790, 232] on icon "button" at bounding box center [791, 236] width 10 height 10
click at [736, 255] on div "Edit Role" at bounding box center [747, 255] width 26 height 9
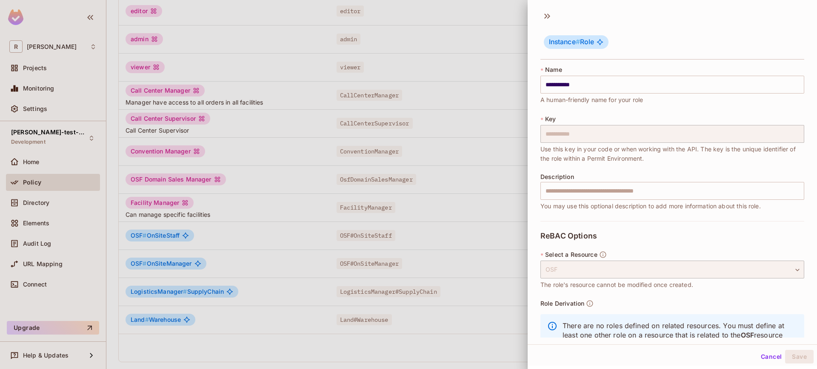
drag, startPoint x: 509, startPoint y: 260, endPoint x: 529, endPoint y: 260, distance: 20.0
click at [509, 260] on div at bounding box center [408, 184] width 817 height 369
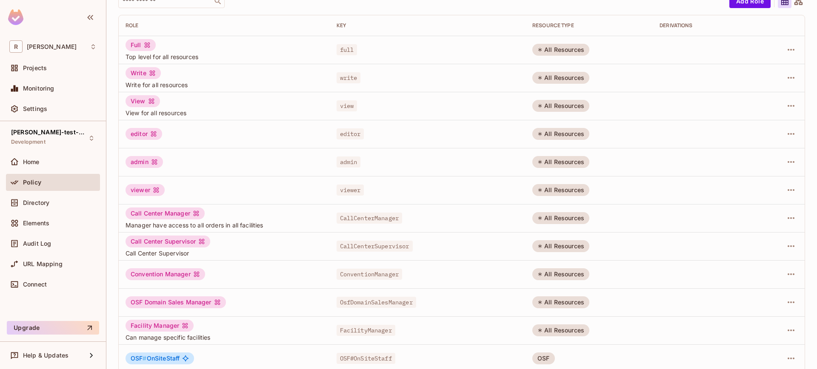
scroll to position [0, 0]
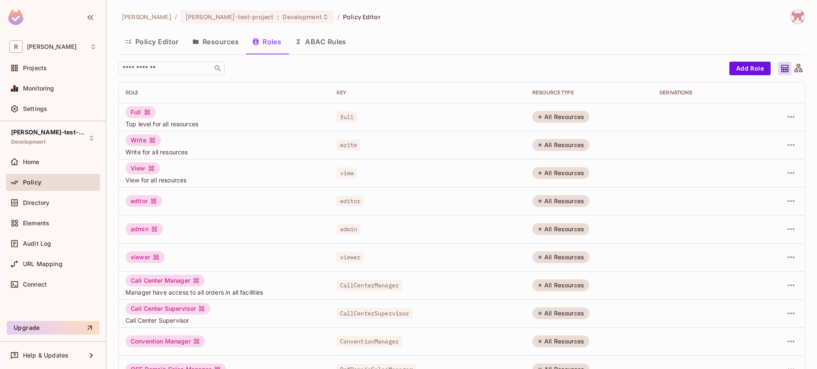
click at [218, 46] on button "Resources" at bounding box center [216, 41] width 60 height 21
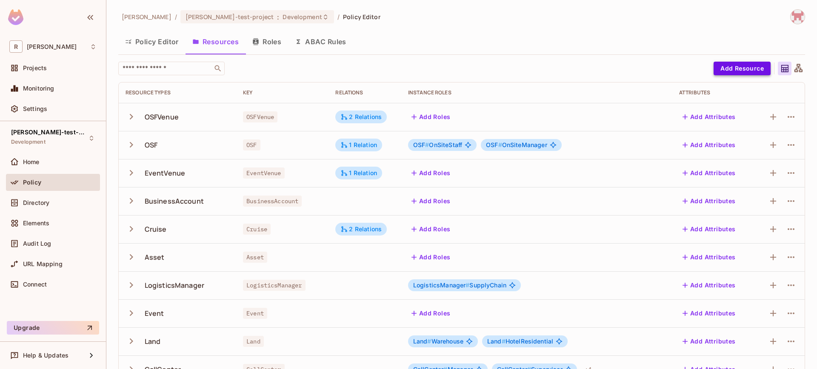
click at [734, 72] on button "Add Resource" at bounding box center [742, 69] width 57 height 14
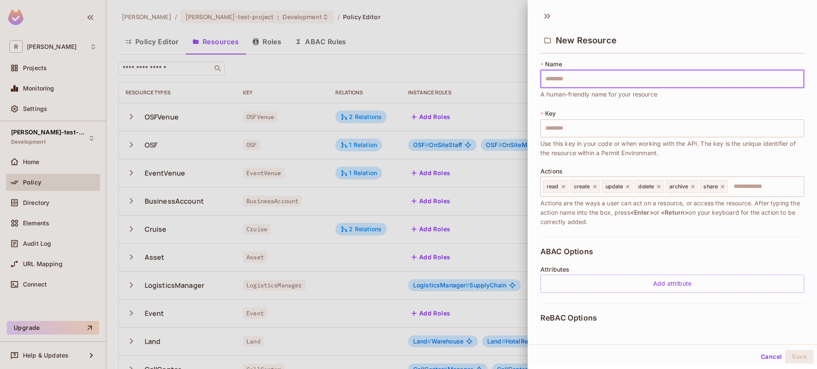
click at [579, 84] on input "text" at bounding box center [673, 79] width 264 height 18
type input "*"
type input "**"
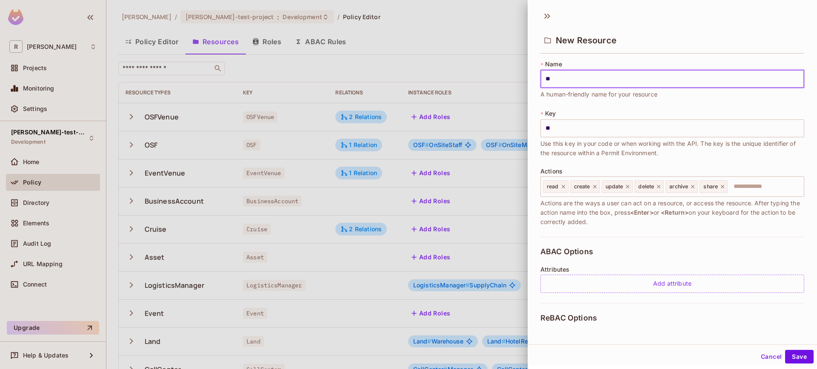
type input "***"
type input "****"
type input "*****"
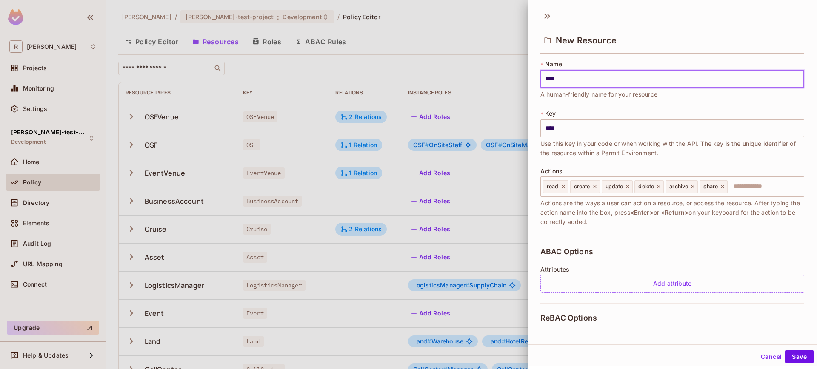
type input "*****"
type input "*******"
type input "********"
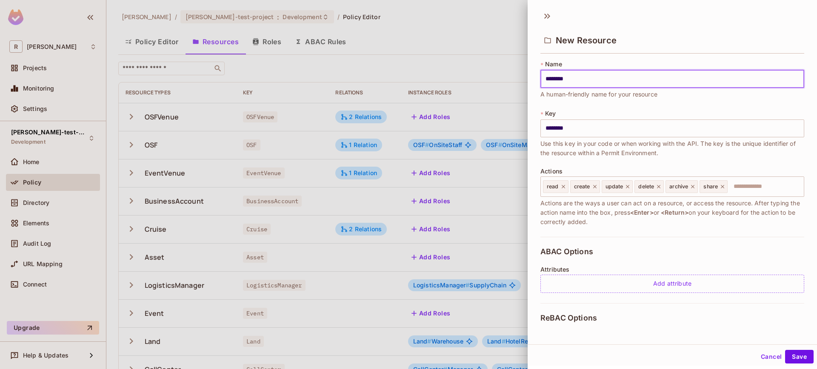
type input "*******"
type input "********"
type input "*********"
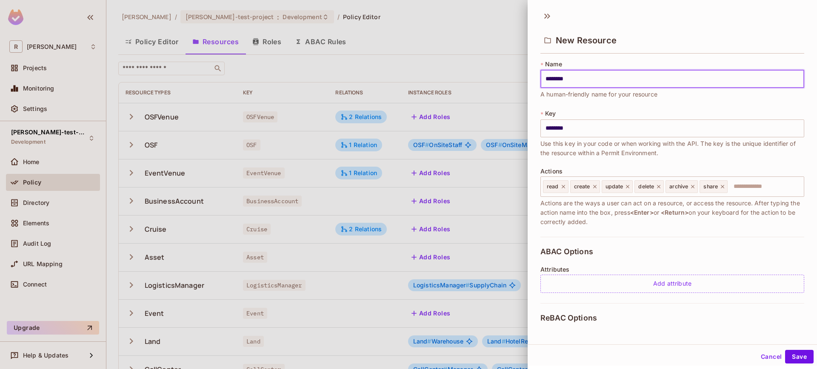
type input "*********"
type input "**********"
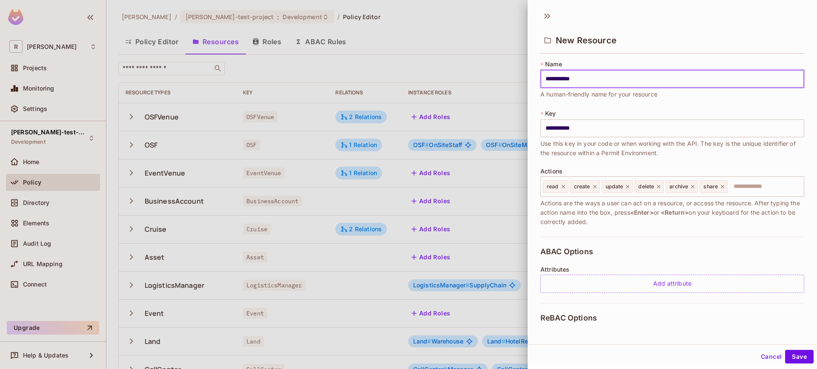
type input "**********"
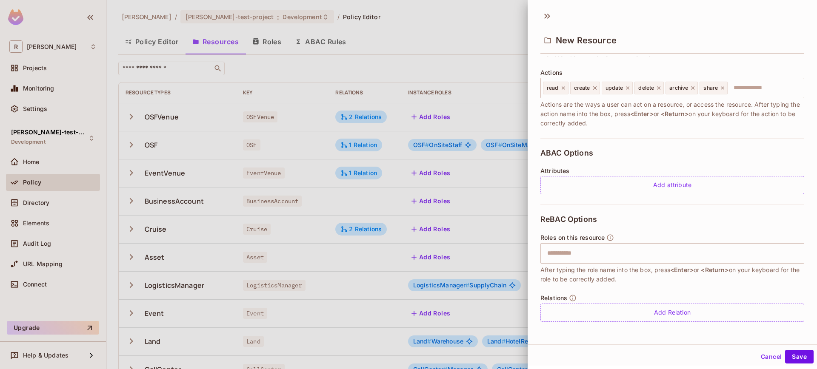
scroll to position [1, 0]
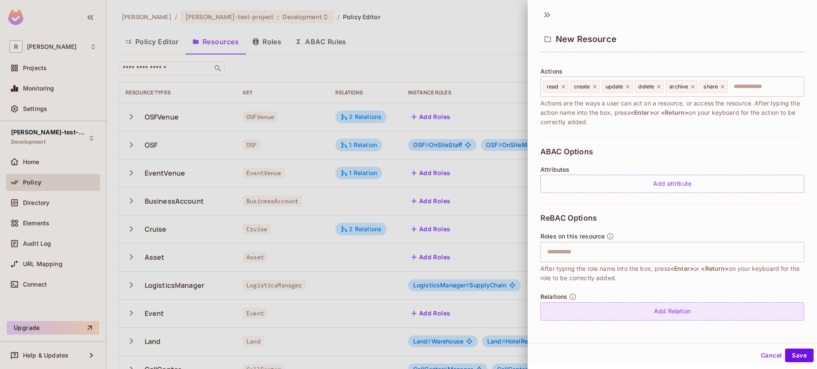
type input "**********"
click at [677, 312] on div "Add Relation" at bounding box center [673, 312] width 264 height 18
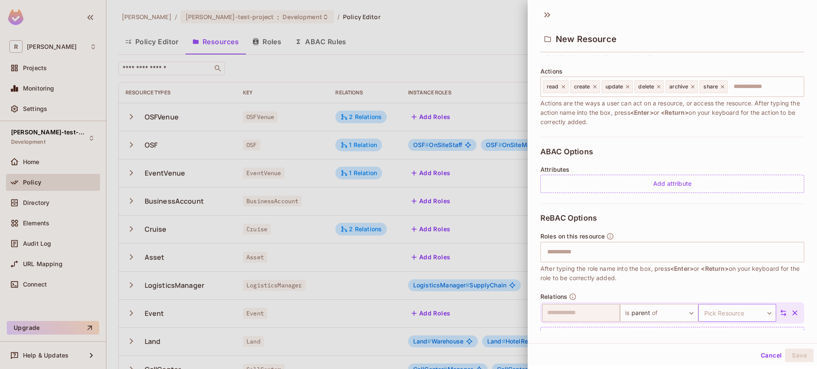
click at [740, 316] on body "R roy-poc Projects Monitoring Settings roy-test-project Development Home Policy…" at bounding box center [408, 184] width 817 height 369
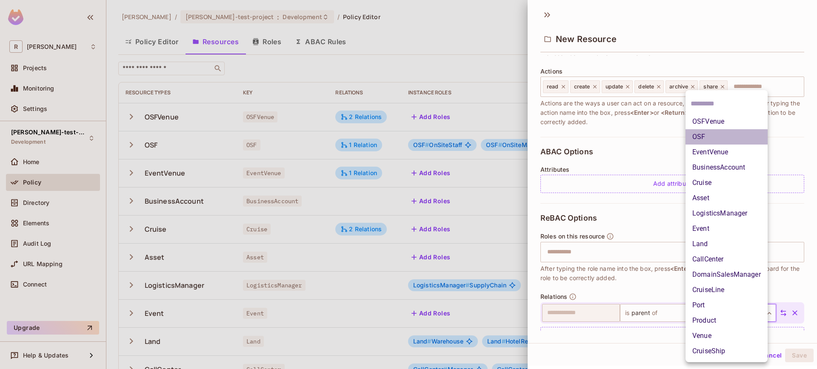
click at [709, 136] on li "OSF" at bounding box center [727, 136] width 82 height 15
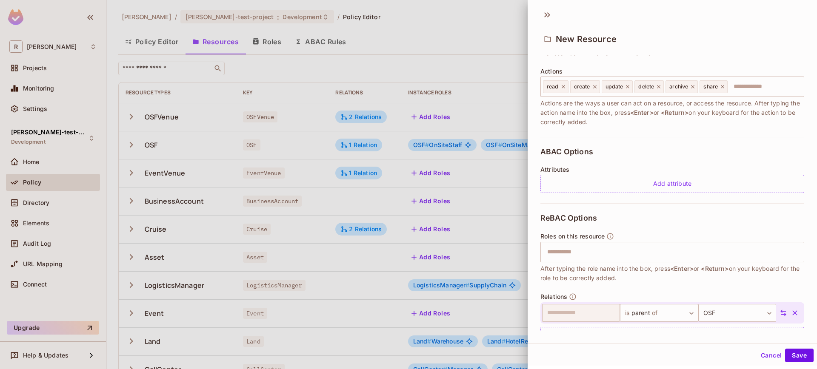
click at [758, 358] on button "Cancel" at bounding box center [772, 356] width 28 height 14
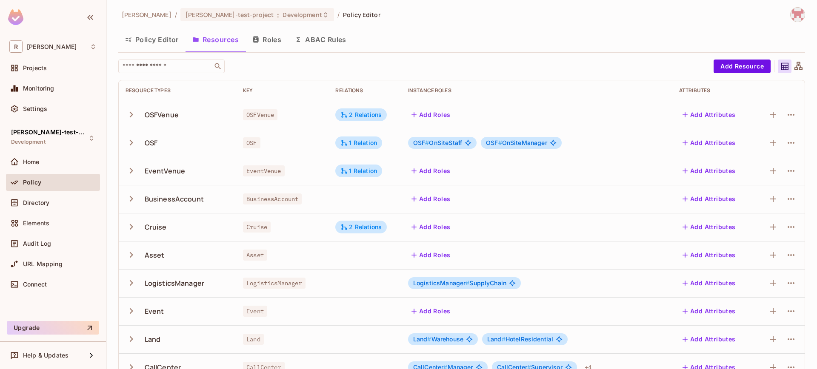
scroll to position [0, 0]
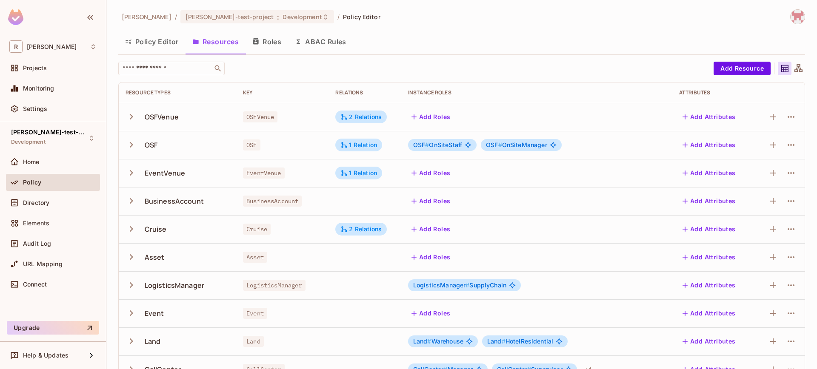
click at [270, 46] on button "Roles" at bounding box center [267, 41] width 43 height 21
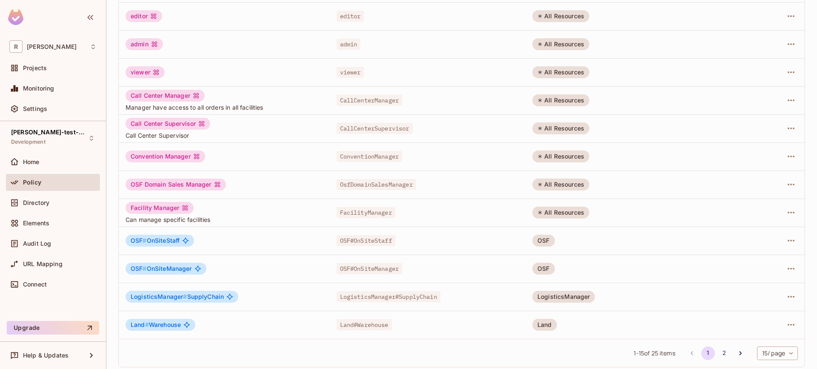
scroll to position [190, 0]
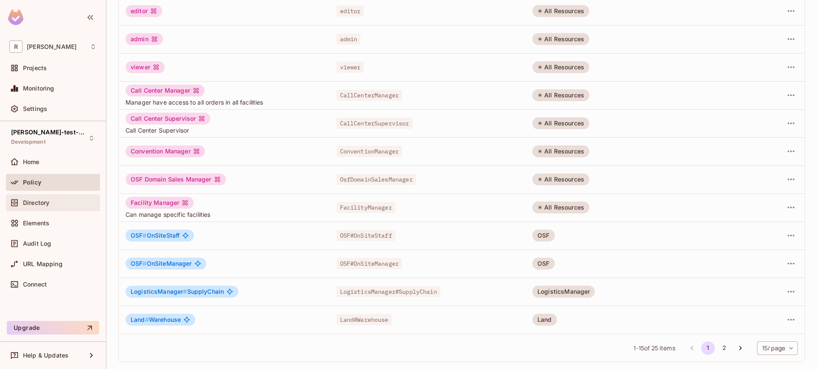
click at [43, 200] on span "Directory" at bounding box center [36, 203] width 26 height 7
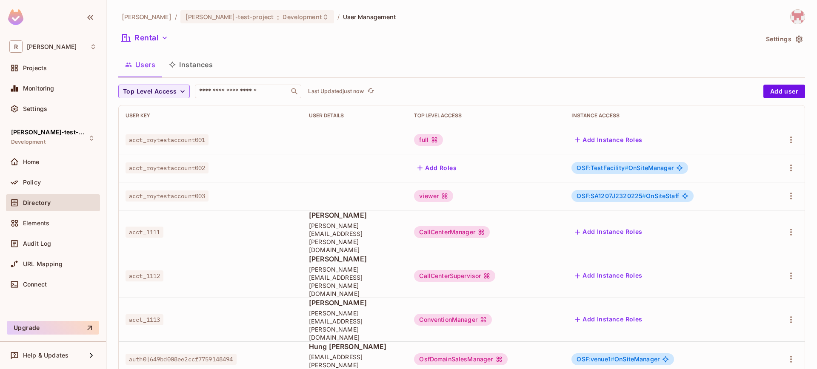
scroll to position [0, 0]
click at [792, 341] on td at bounding box center [785, 359] width 40 height 36
click at [790, 352] on button "button" at bounding box center [792, 359] width 14 height 14
click at [741, 314] on div "Edit" at bounding box center [739, 312] width 11 height 9
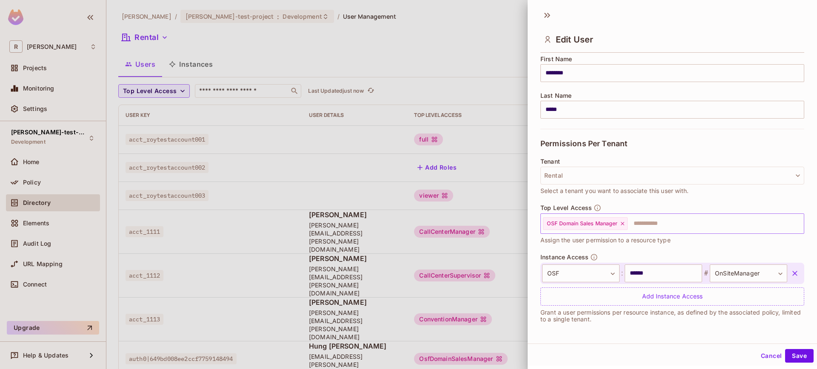
scroll to position [1, 0]
click at [624, 221] on icon at bounding box center [623, 223] width 6 height 6
click at [796, 351] on button "Save" at bounding box center [799, 356] width 29 height 14
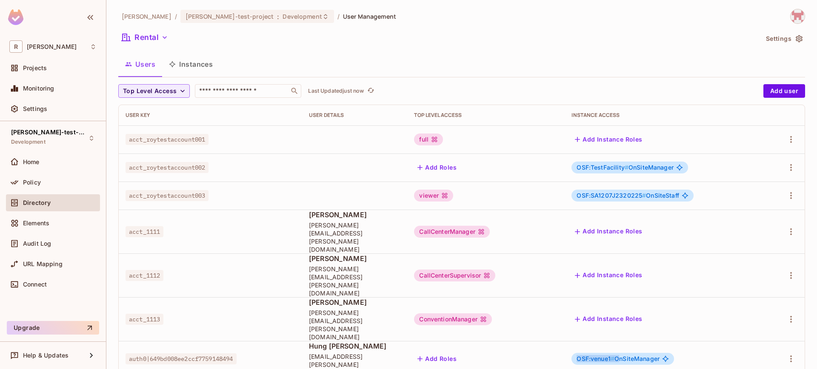
drag, startPoint x: 580, startPoint y: 307, endPoint x: 624, endPoint y: 309, distance: 43.9
click at [624, 353] on div "OSF:venue1 # OnSiteManager" at bounding box center [623, 359] width 103 height 12
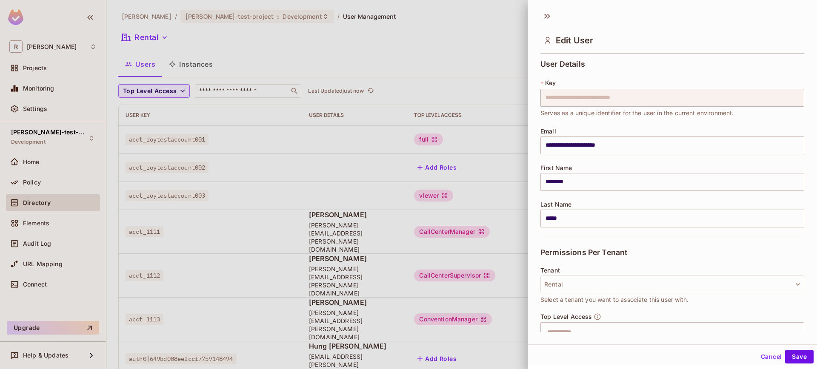
click at [624, 309] on div "Tenant Rental Select a tenant you want to associate this user with." at bounding box center [673, 290] width 264 height 46
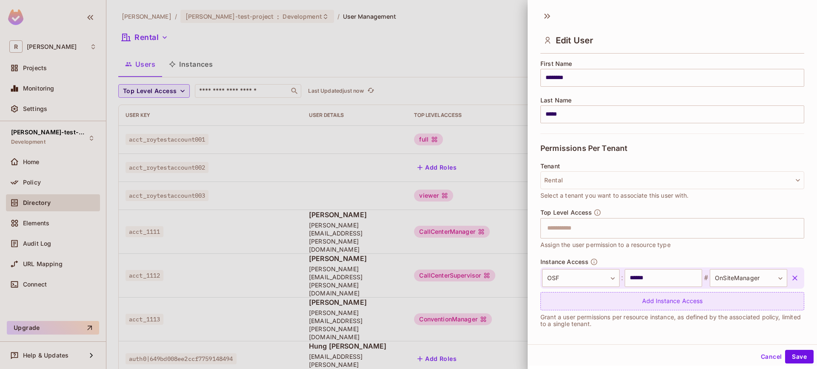
scroll to position [108, 0]
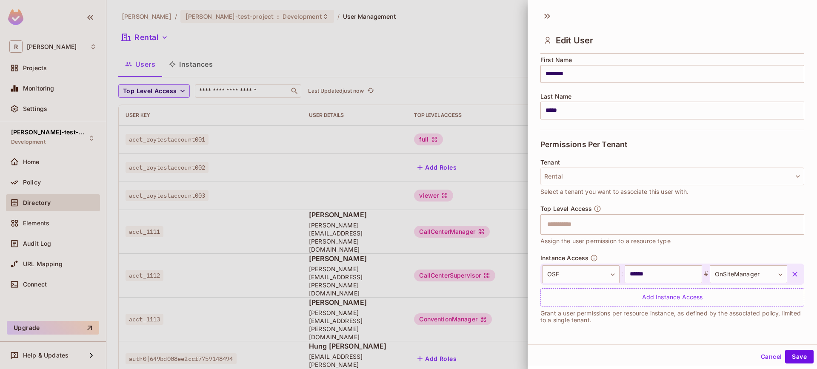
click at [758, 355] on button "Cancel" at bounding box center [772, 357] width 28 height 14
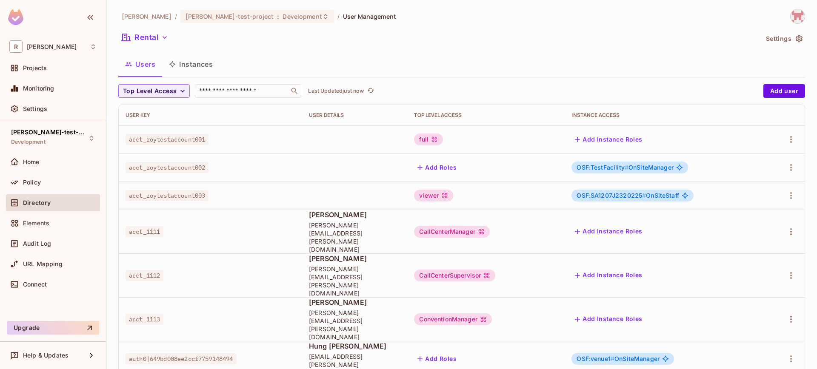
click at [610, 355] on span "OSF:venue1 #" at bounding box center [596, 358] width 38 height 7
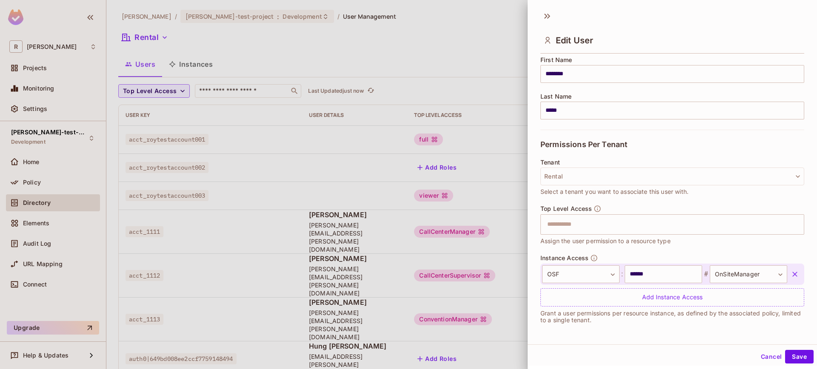
click at [512, 169] on div at bounding box center [408, 184] width 817 height 369
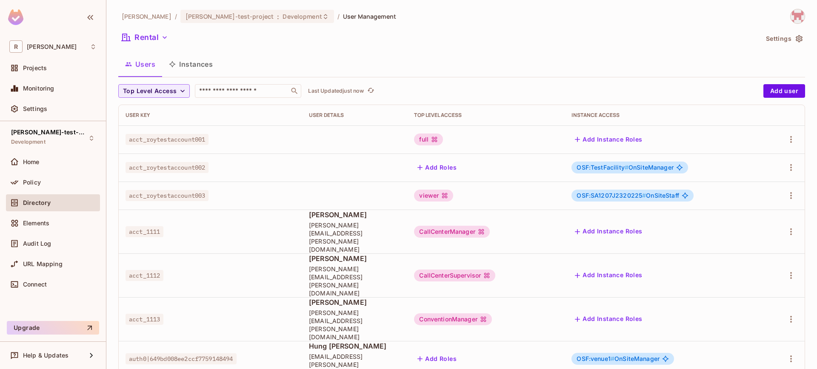
click at [627, 356] on span "OSF:venue1 # OnSiteManager" at bounding box center [618, 359] width 83 height 7
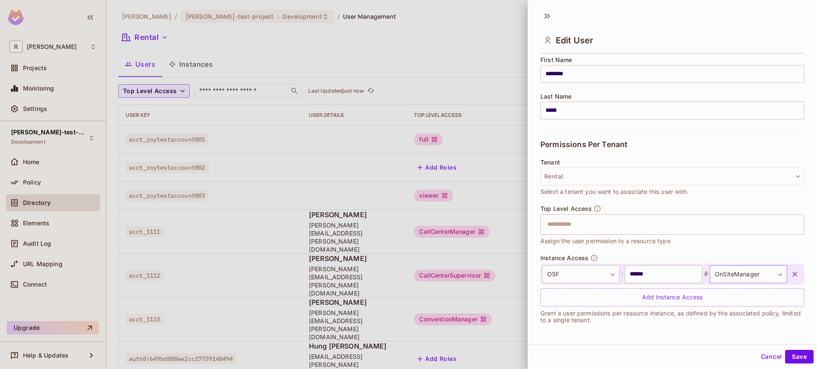
click at [729, 275] on body "R roy-poc Projects Monitoring Settings roy-test-project Development Home Policy…" at bounding box center [408, 184] width 817 height 369
click at [729, 275] on div at bounding box center [408, 184] width 817 height 369
drag, startPoint x: 720, startPoint y: 276, endPoint x: 664, endPoint y: 260, distance: 58.9
click at [720, 276] on body "R roy-poc Projects Monitoring Settings roy-test-project Development Home Policy…" at bounding box center [408, 184] width 817 height 369
click at [437, 83] on div at bounding box center [408, 184] width 817 height 369
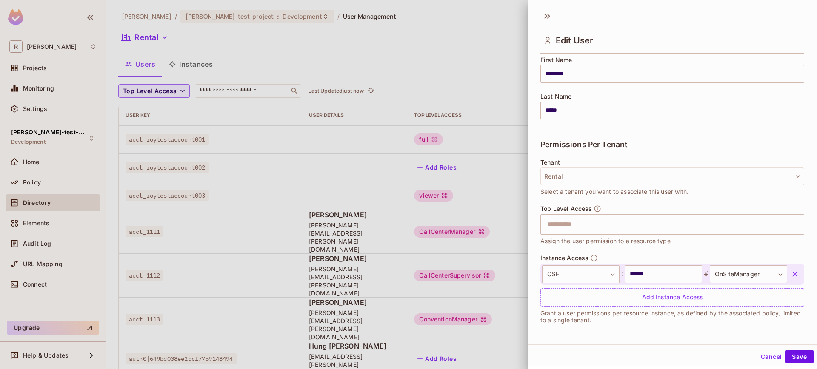
click at [343, 29] on div at bounding box center [408, 184] width 817 height 369
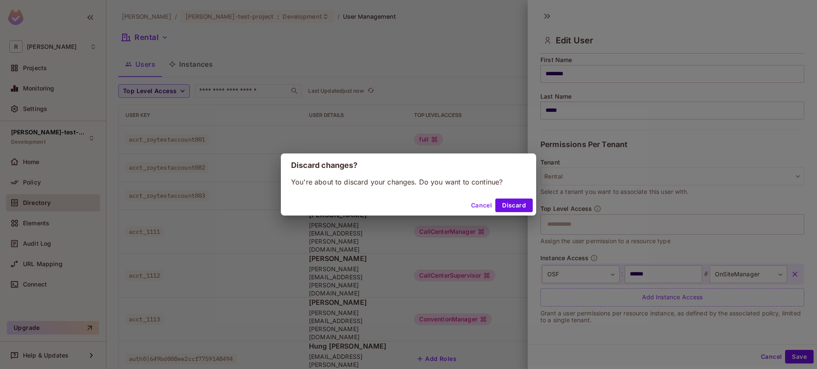
drag, startPoint x: 470, startPoint y: 76, endPoint x: 476, endPoint y: 154, distance: 77.7
click at [470, 76] on div "Discard changes? You're about to discard your changes. Do you want to continue?…" at bounding box center [408, 184] width 817 height 369
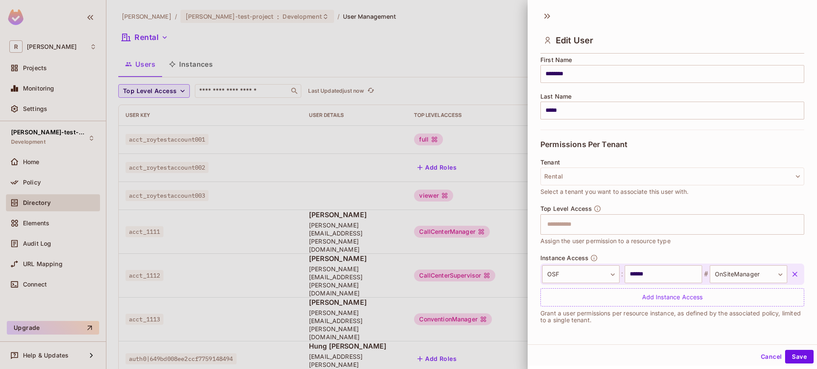
click at [556, 20] on div "Edit User" at bounding box center [672, 32] width 289 height 47
click at [552, 17] on icon at bounding box center [548, 16] width 14 height 14
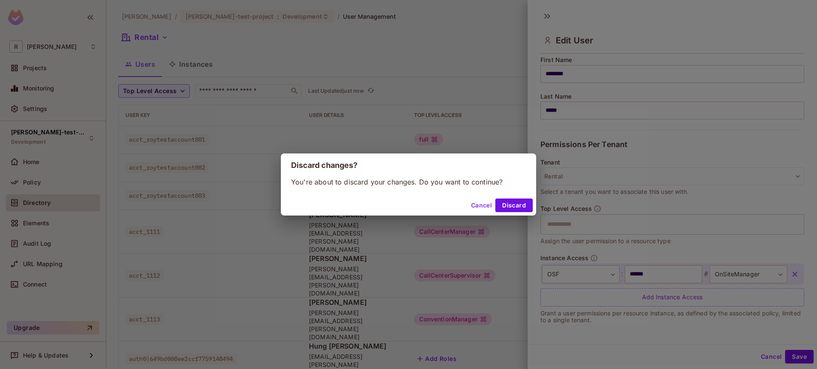
click at [510, 205] on button "Discard" at bounding box center [513, 206] width 37 height 14
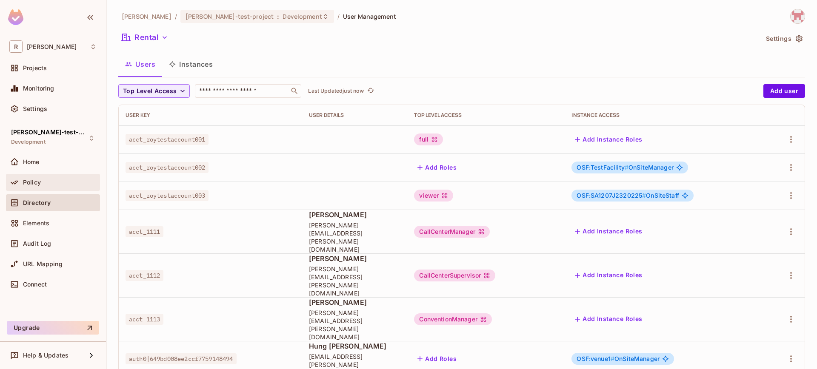
click at [47, 184] on div "Policy" at bounding box center [60, 182] width 74 height 7
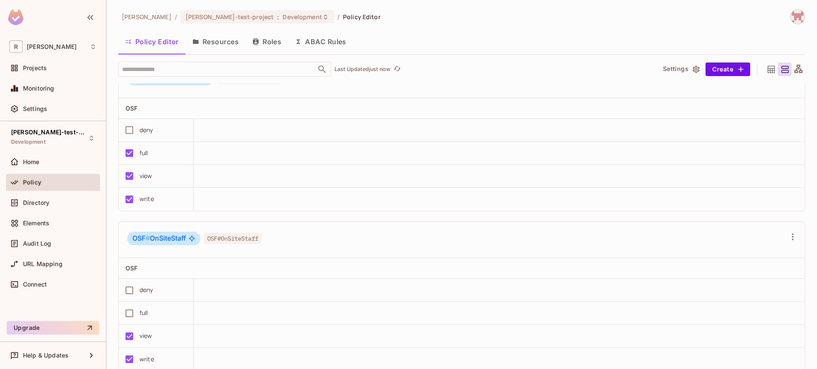
scroll to position [2921, 0]
drag, startPoint x: 152, startPoint y: 114, endPoint x: 204, endPoint y: 118, distance: 52.1
click at [204, 86] on div "OSF # OnSiteManager" at bounding box center [170, 79] width 86 height 14
click at [156, 243] on span "OSF # OnSiteStaff" at bounding box center [159, 239] width 54 height 9
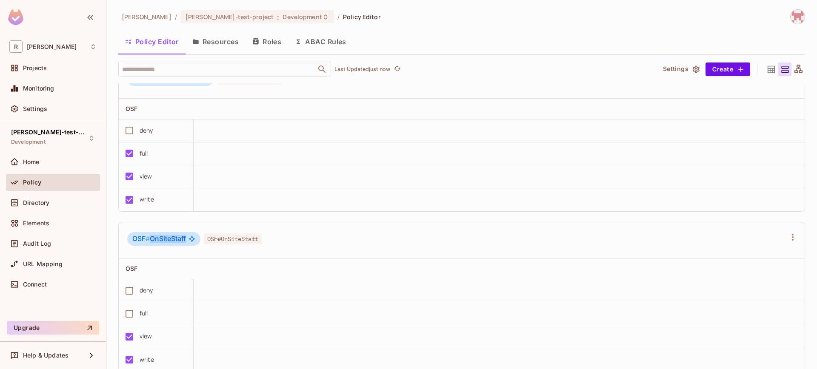
click at [217, 40] on button "Resources" at bounding box center [216, 41] width 60 height 21
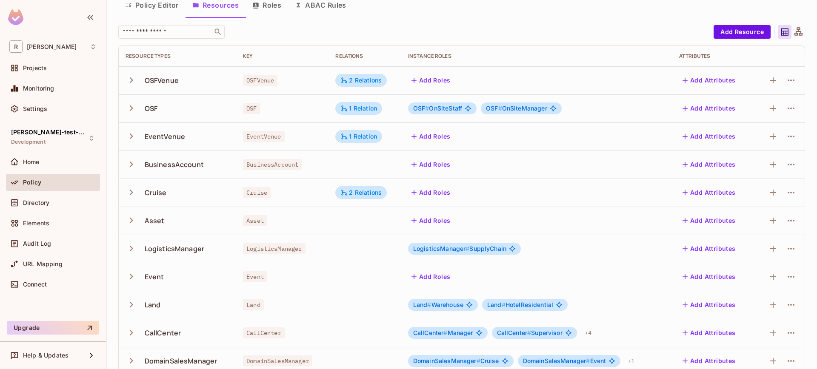
scroll to position [40, 0]
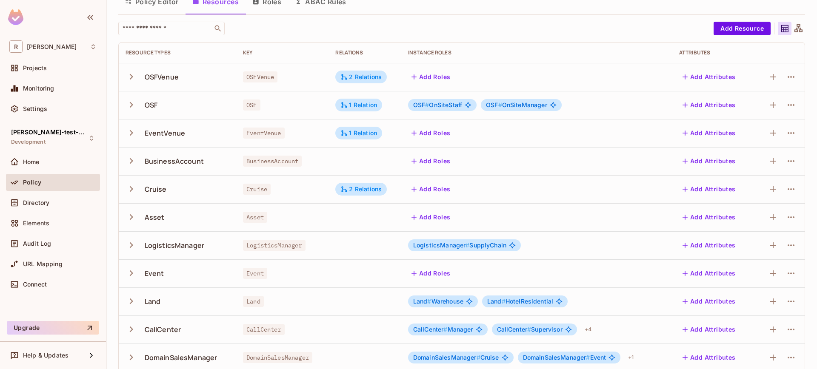
click at [131, 107] on icon "button" at bounding box center [131, 104] width 11 height 11
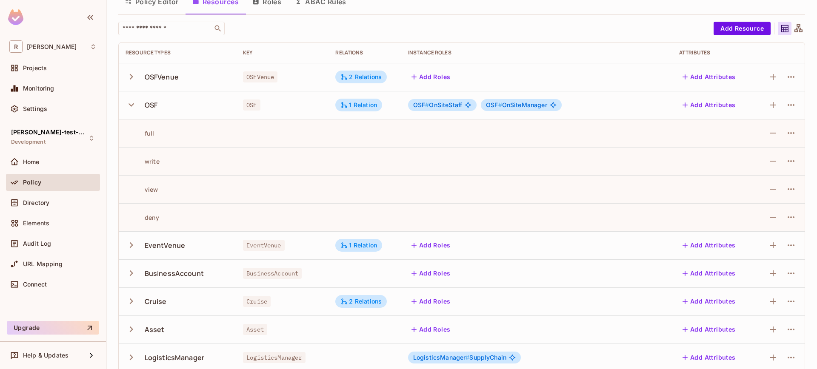
click at [132, 108] on icon "button" at bounding box center [131, 104] width 11 height 11
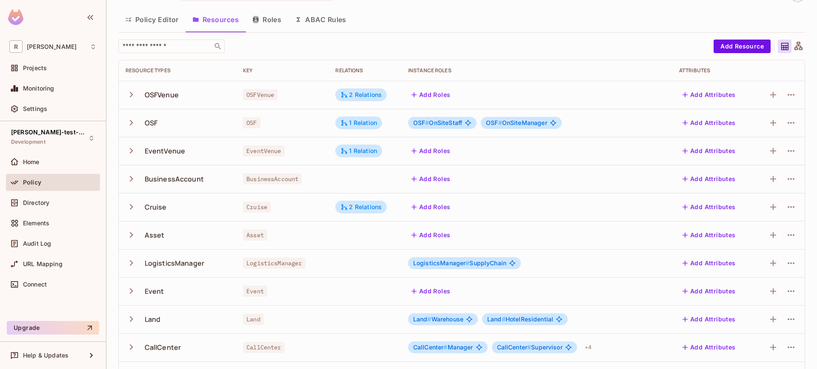
scroll to position [0, 0]
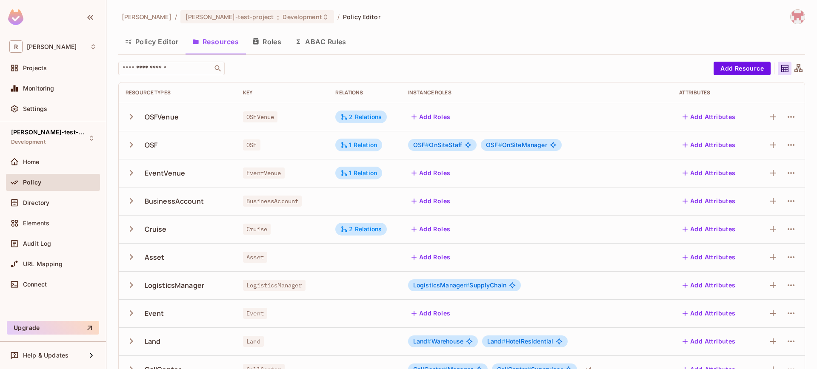
click at [130, 119] on icon "button" at bounding box center [131, 116] width 11 height 11
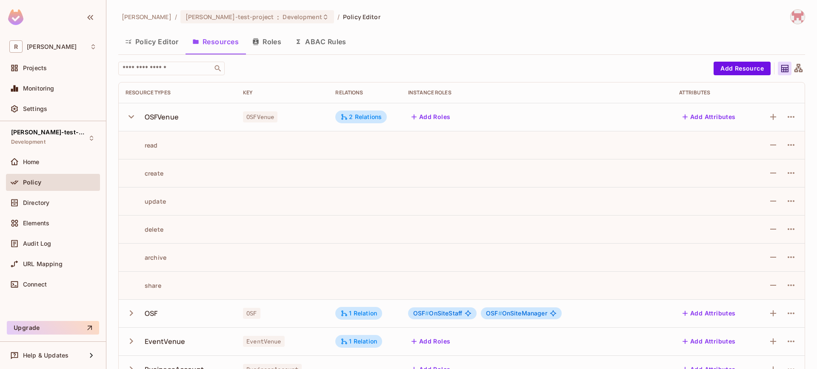
click at [131, 119] on icon "button" at bounding box center [131, 116] width 11 height 11
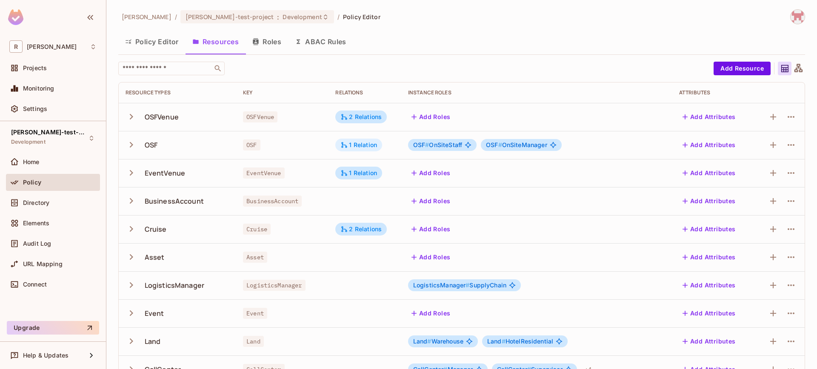
click at [347, 146] on icon at bounding box center [345, 145] width 6 height 6
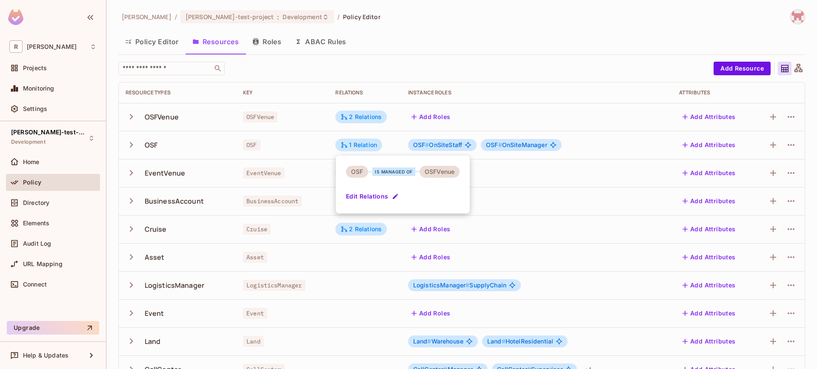
click at [570, 117] on div at bounding box center [408, 184] width 817 height 369
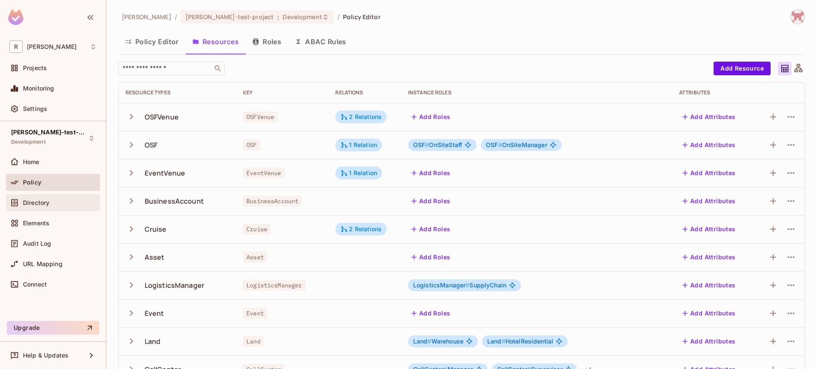
click at [48, 205] on span "Directory" at bounding box center [36, 203] width 26 height 7
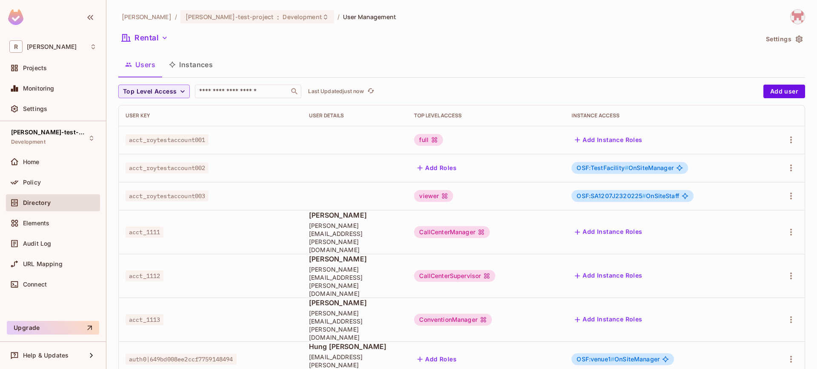
click at [213, 78] on div "roy-poc / roy-test-project : Development / User Management Rental Settings User…" at bounding box center [461, 211] width 687 height 404
click at [210, 71] on button "Instances" at bounding box center [190, 64] width 57 height 21
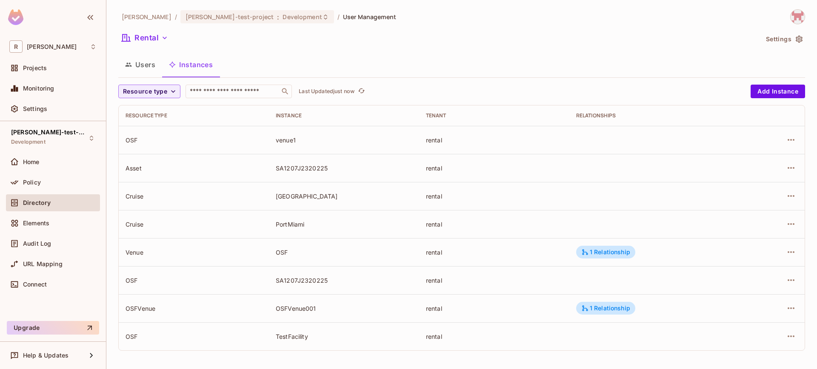
click at [295, 142] on div "venue1" at bounding box center [344, 140] width 137 height 8
click at [149, 139] on div "OSF" at bounding box center [194, 140] width 137 height 8
click at [265, 139] on td "OSF" at bounding box center [194, 140] width 150 height 28
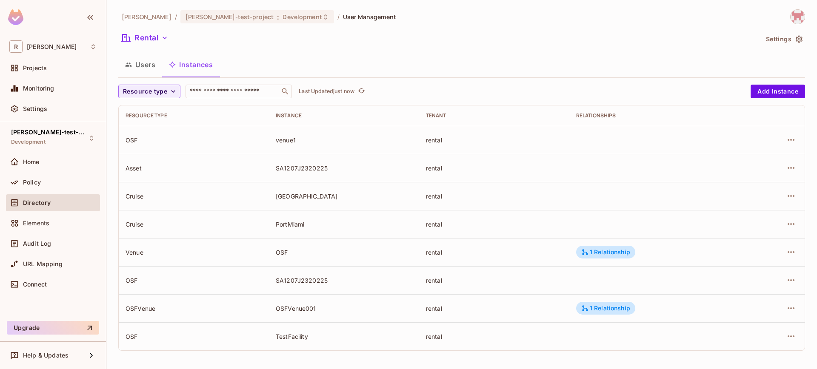
click at [289, 137] on div "venue1" at bounding box center [344, 140] width 137 height 8
click at [279, 139] on div "venue1" at bounding box center [344, 140] width 137 height 8
click at [280, 139] on div "venue1" at bounding box center [344, 140] width 137 height 8
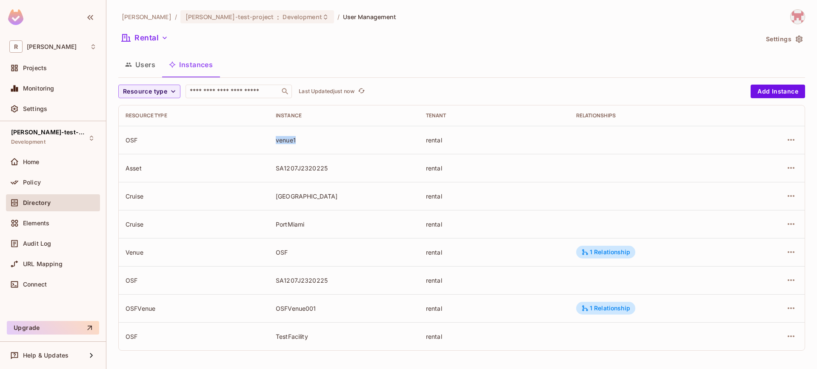
click at [281, 139] on div "venue1" at bounding box center [344, 140] width 137 height 8
click at [301, 143] on div "venue1" at bounding box center [344, 140] width 137 height 8
click at [495, 149] on td "rental" at bounding box center [494, 140] width 150 height 28
click at [75, 69] on div "Projects" at bounding box center [60, 68] width 74 height 7
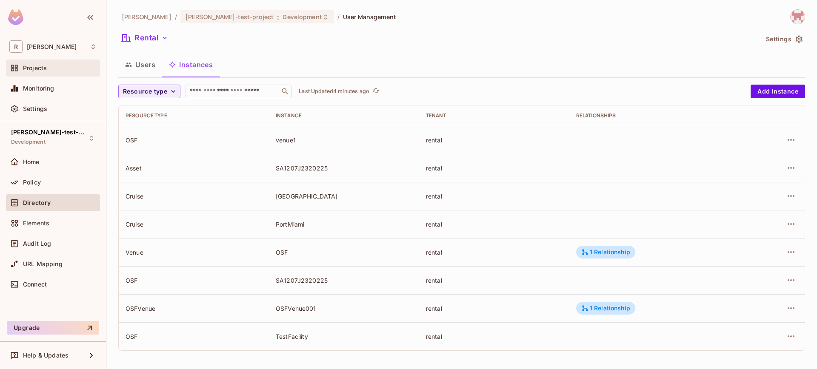
click at [31, 60] on div "Projects" at bounding box center [53, 68] width 94 height 17
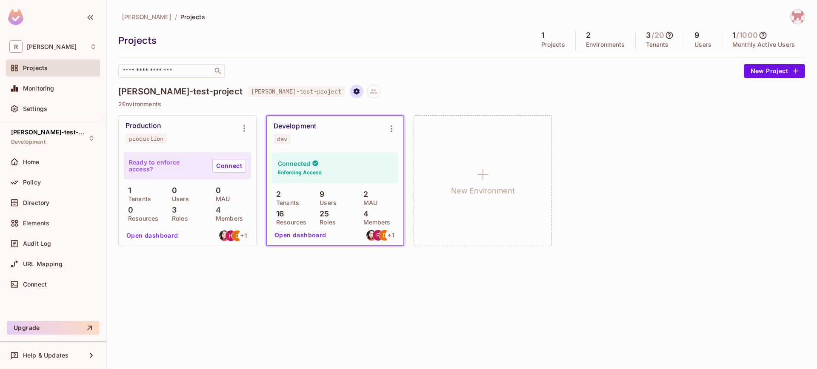
click at [353, 94] on icon "Project settings" at bounding box center [357, 92] width 8 height 8
click at [388, 84] on div at bounding box center [408, 184] width 817 height 369
click at [388, 85] on div "roy-test-project roy-test-project" at bounding box center [461, 92] width 687 height 14
click at [801, 22] on img at bounding box center [798, 17] width 14 height 14
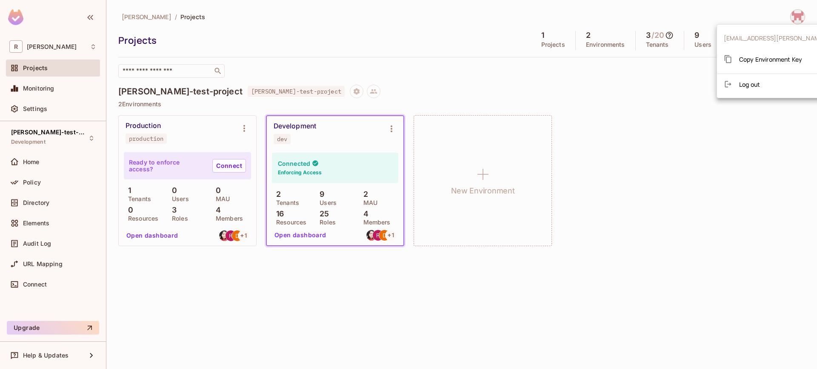
click at [800, 22] on div at bounding box center [408, 184] width 817 height 369
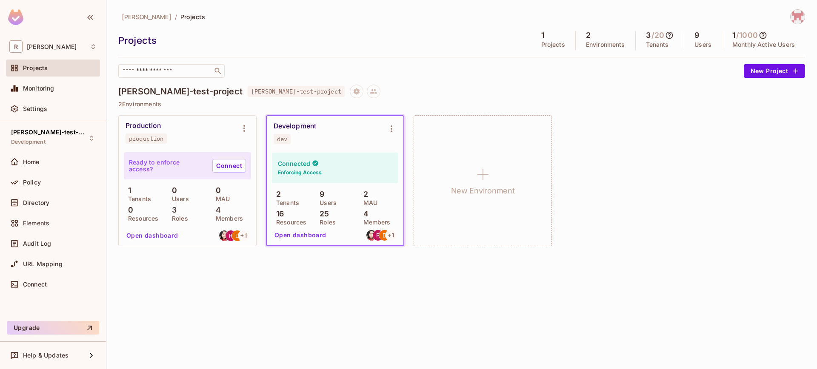
click at [92, 14] on icon "button" at bounding box center [90, 17] width 10 height 10
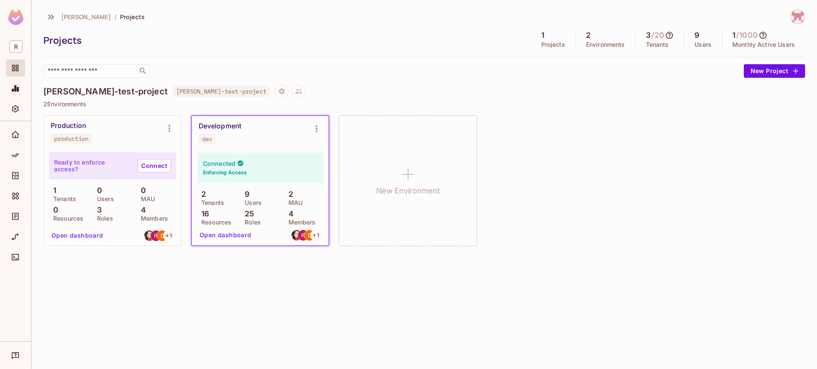
click at [19, 15] on img at bounding box center [15, 17] width 15 height 16
